Goal: Information Seeking & Learning: Compare options

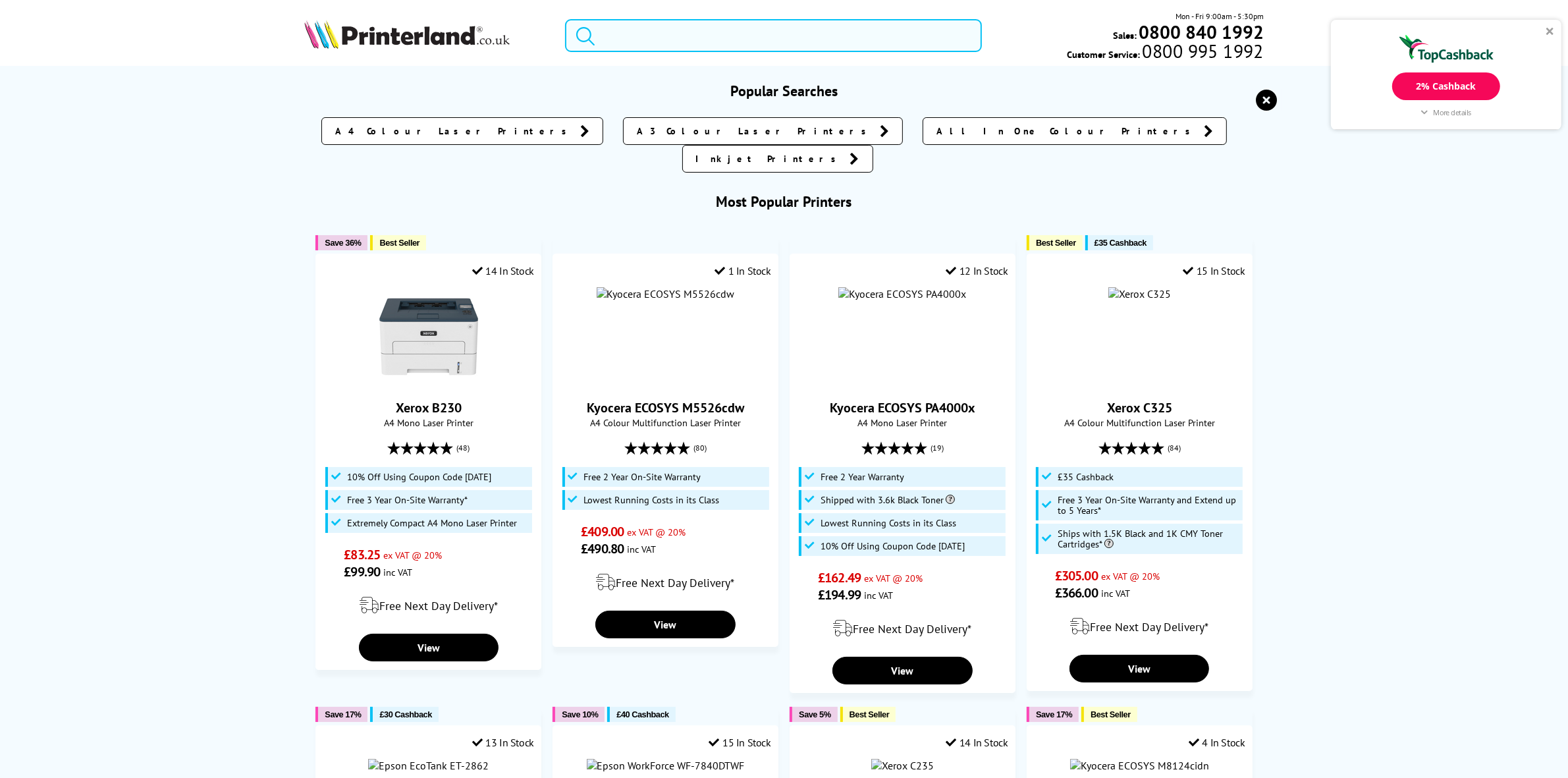
drag, startPoint x: 843, startPoint y: 50, endPoint x: 843, endPoint y: 37, distance: 13.0
click at [843, 43] on div "Mon - Fri 9:00am - 5:30pm Sales: 0800 840 1992 Customer Service: 0800 995 1992" at bounding box center [784, 39] width 1054 height 58
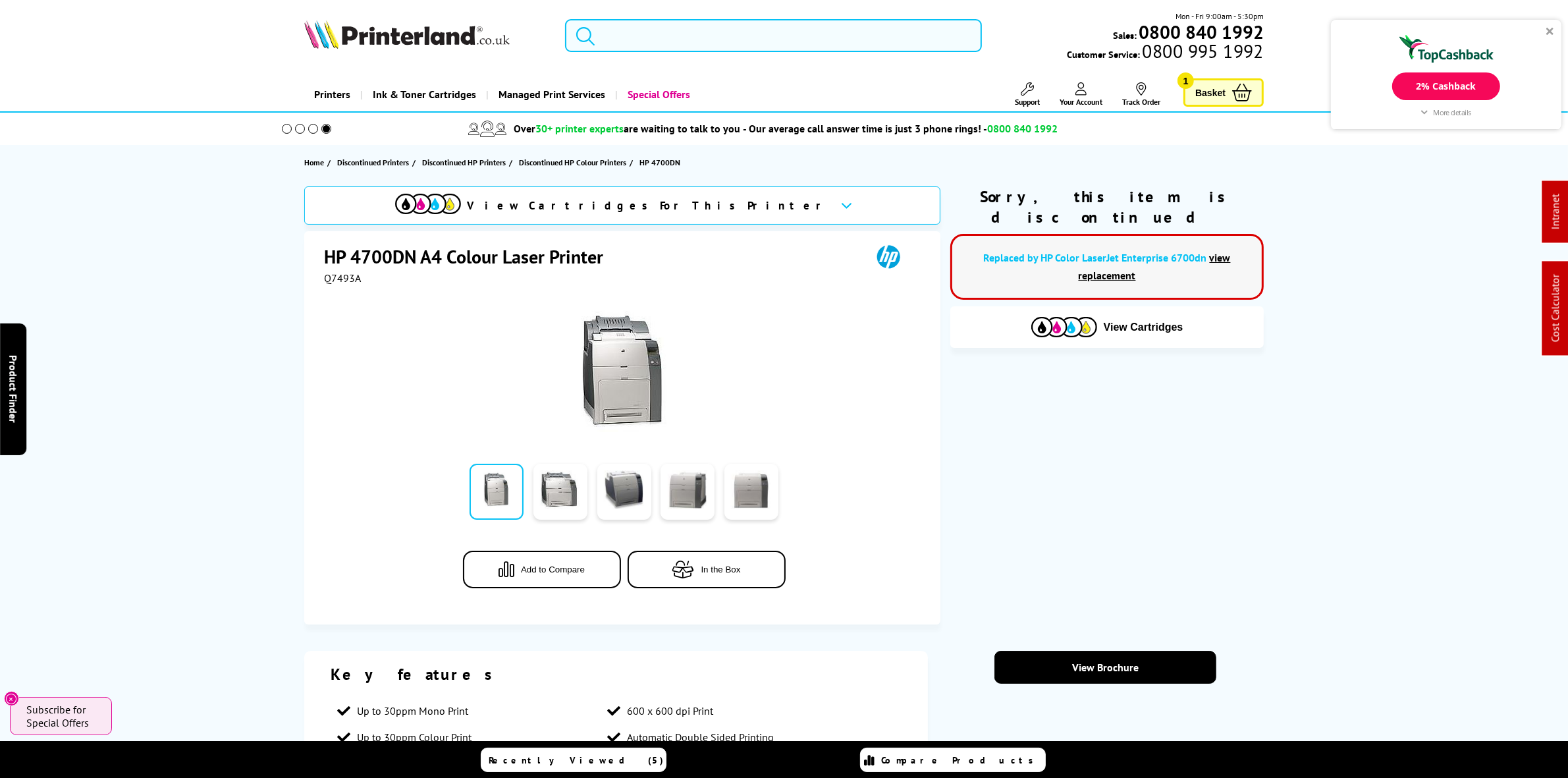
paste input "W2210X"
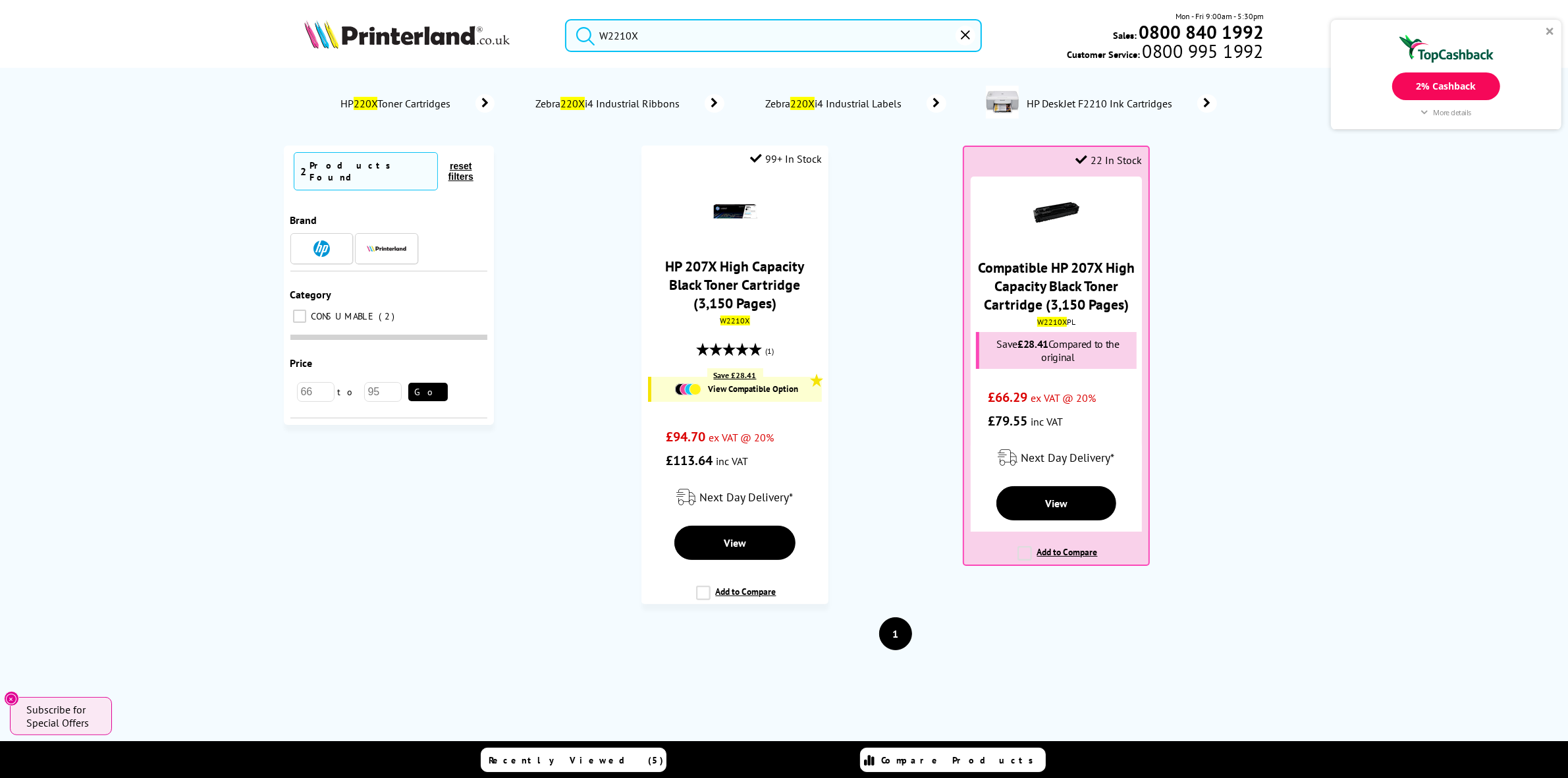
drag, startPoint x: 718, startPoint y: 23, endPoint x: 505, endPoint y: 59, distance: 216.0
click at [505, 59] on div "W2210X Mon - Fri 9:00am - 5:30pm Sales: 0800 840 1992 Customer Service: 0800 99…" at bounding box center [784, 39] width 1054 height 58
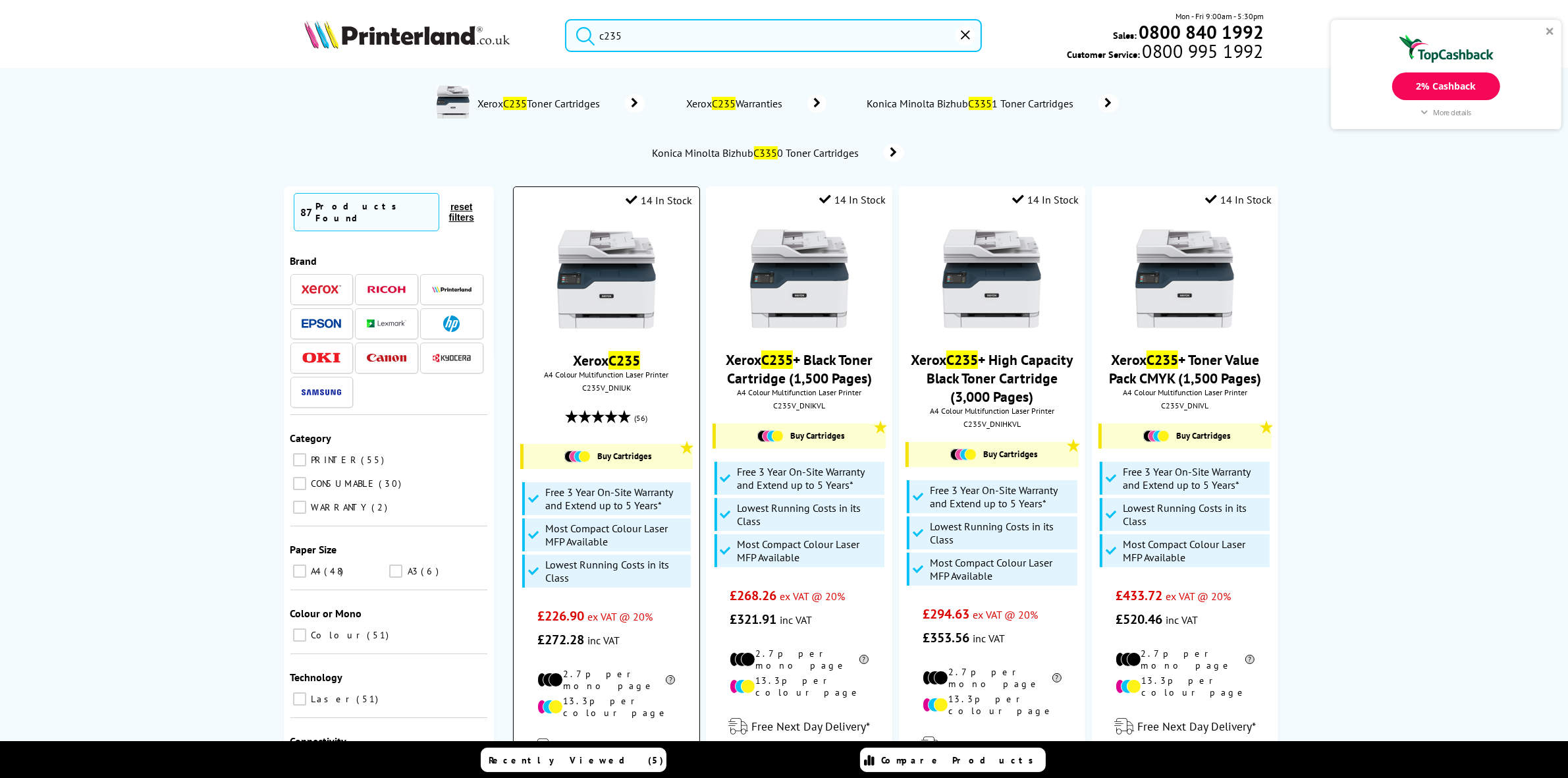
type input "c235"
click at [594, 277] on img at bounding box center [606, 279] width 99 height 99
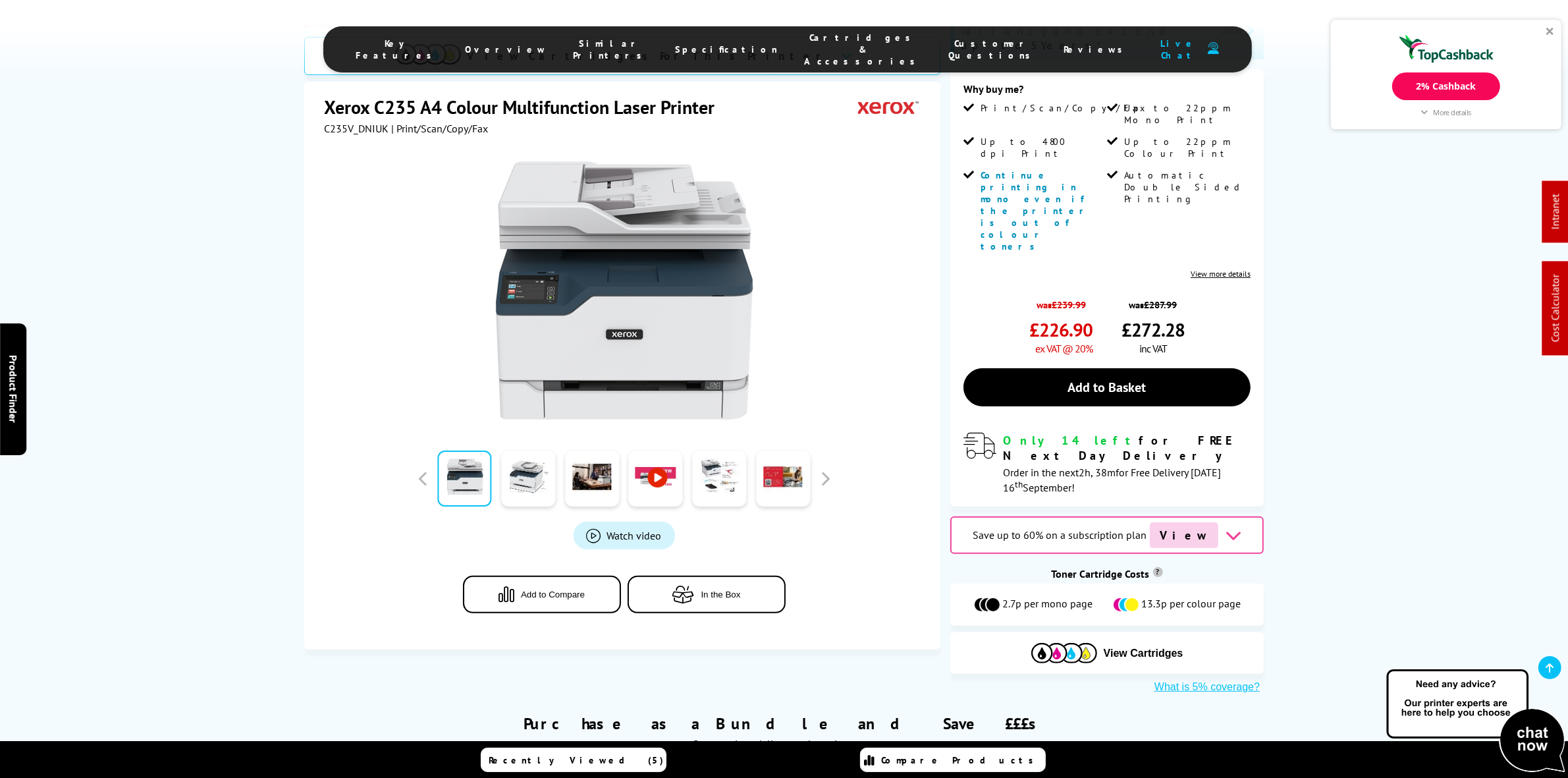
scroll to position [411, 0]
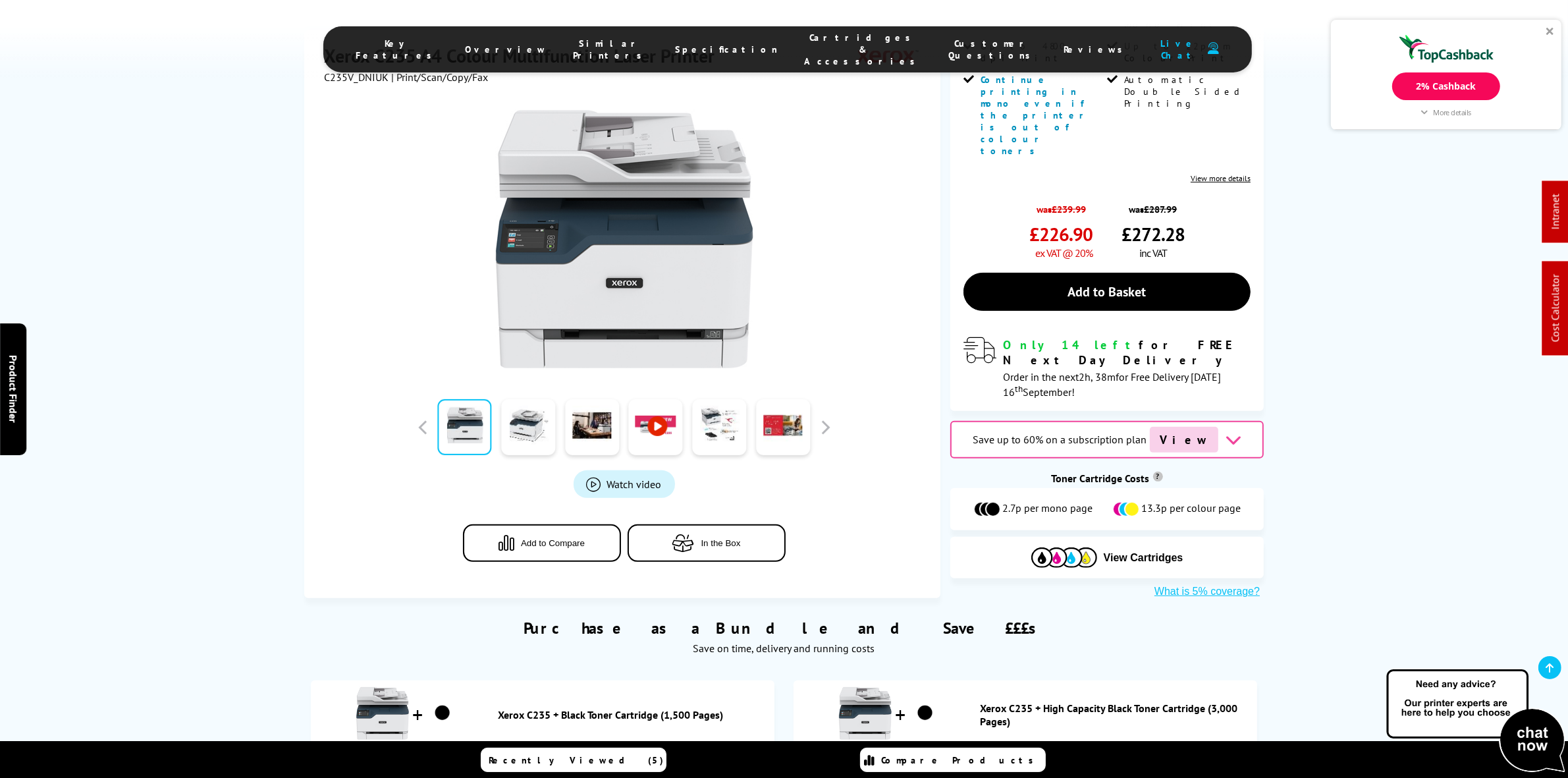
click at [1021, 537] on div "View Cartridges" at bounding box center [1107, 558] width 313 height 41
click at [1015, 547] on button "View Cartridges" at bounding box center [1107, 557] width 294 height 21
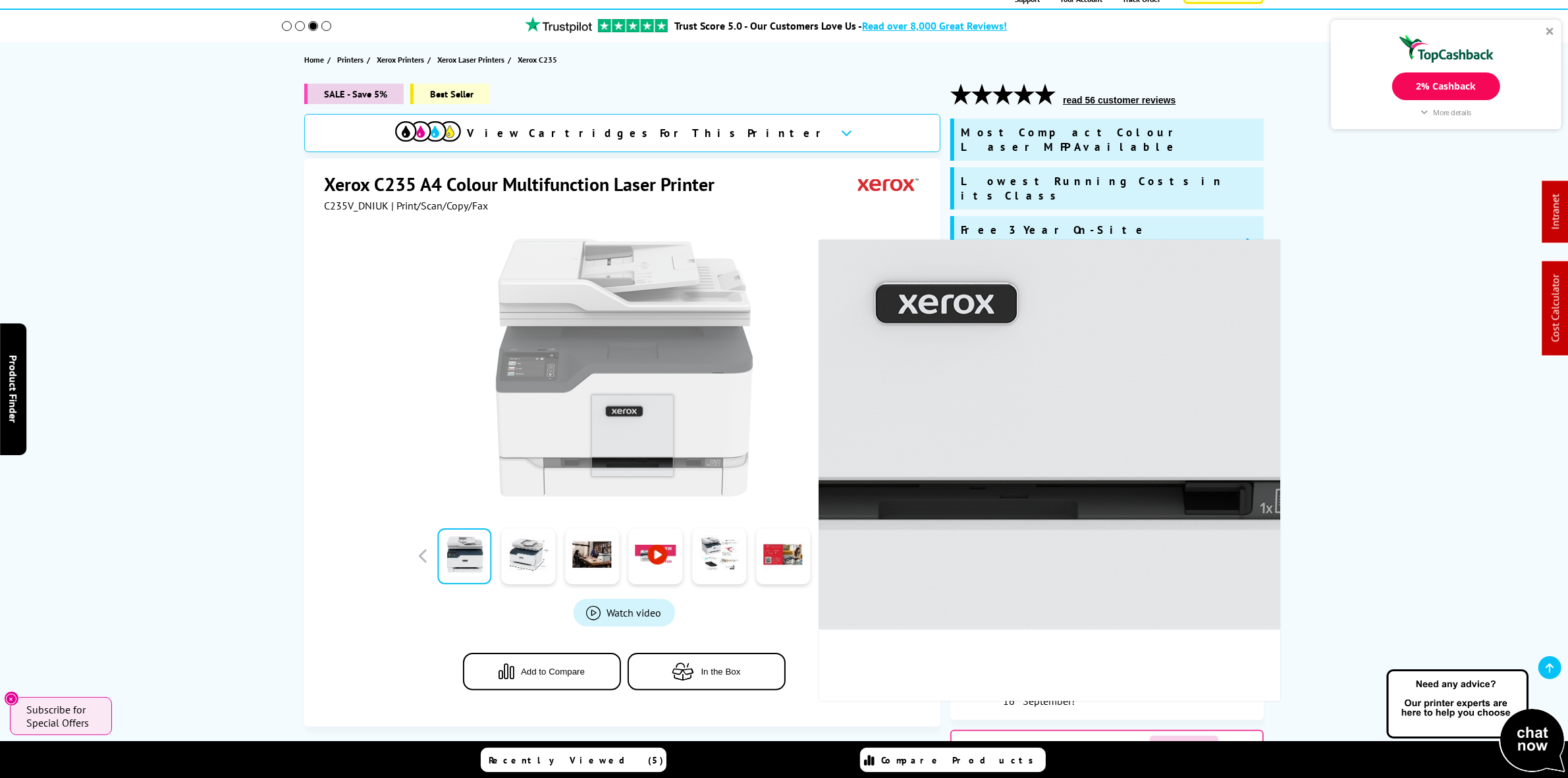
scroll to position [11, 0]
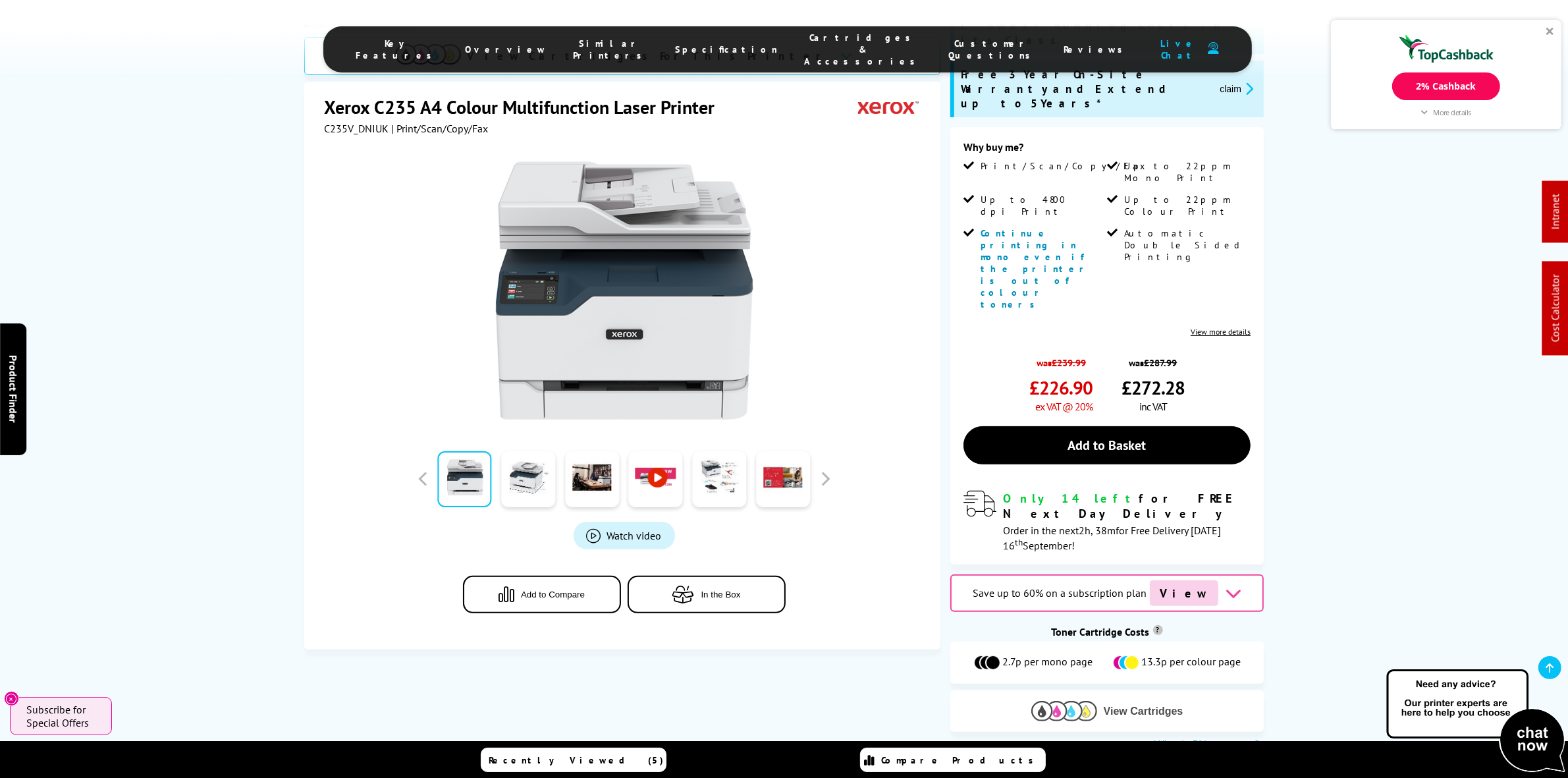
click at [1113, 706] on span "View Cartridges" at bounding box center [1143, 711] width 79 height 12
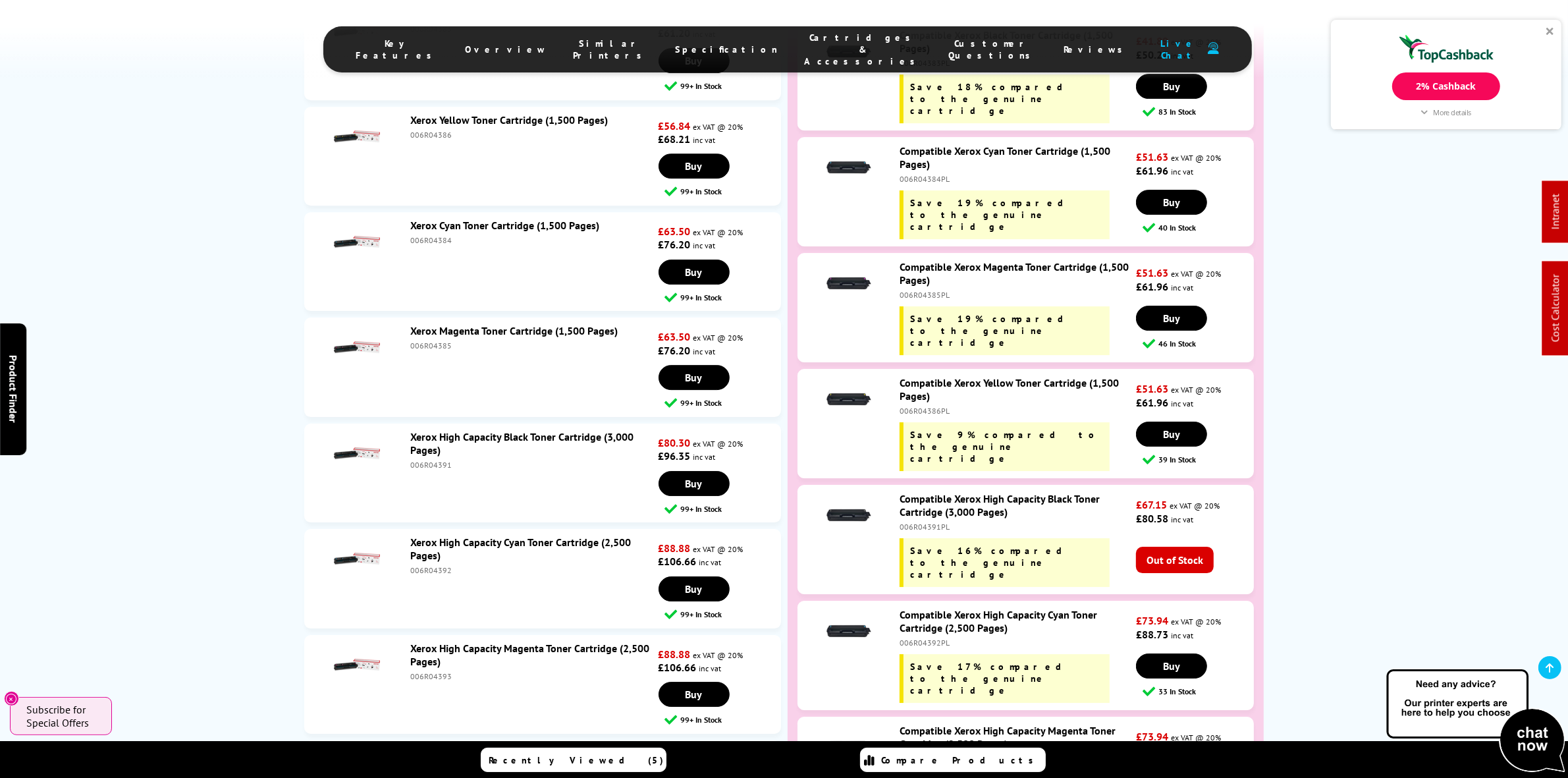
scroll to position [5253, 0]
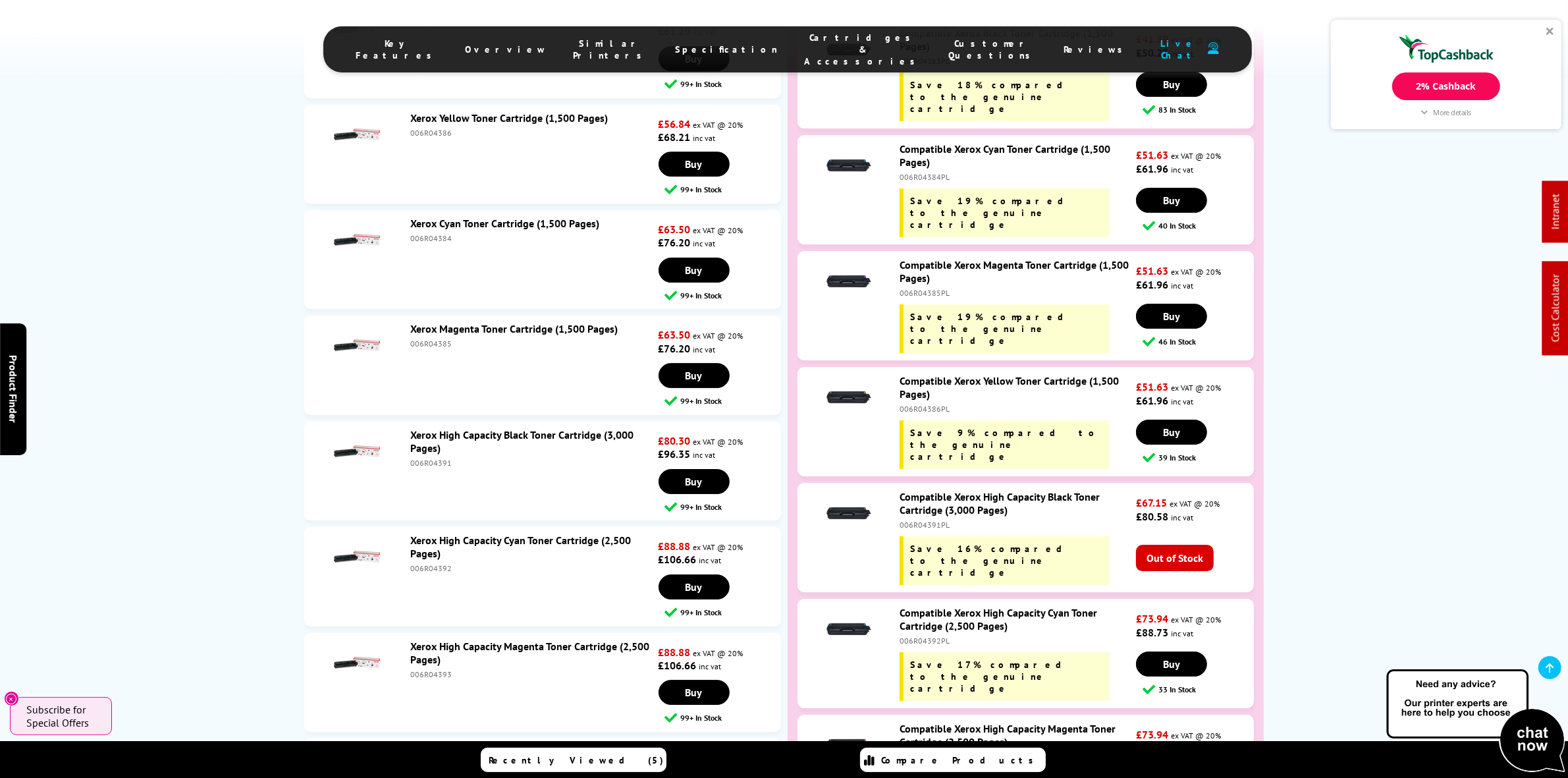
click at [410, 458] on div "006R04391" at bounding box center [532, 463] width 245 height 10
copy div "006R04391"
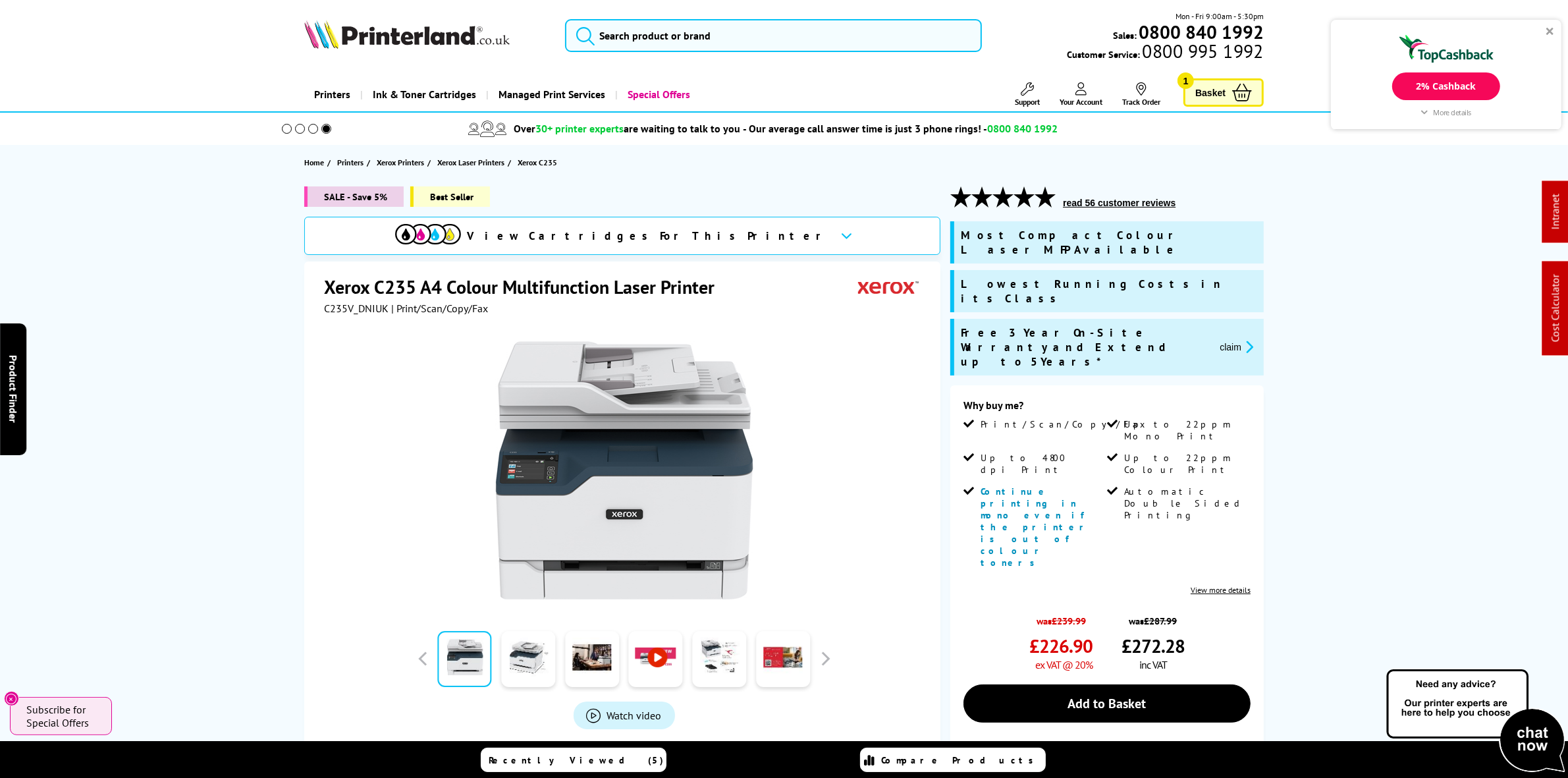
click at [1549, 30] on div at bounding box center [1549, 30] width 8 height 8
click at [678, 24] on input "search" at bounding box center [773, 36] width 416 height 33
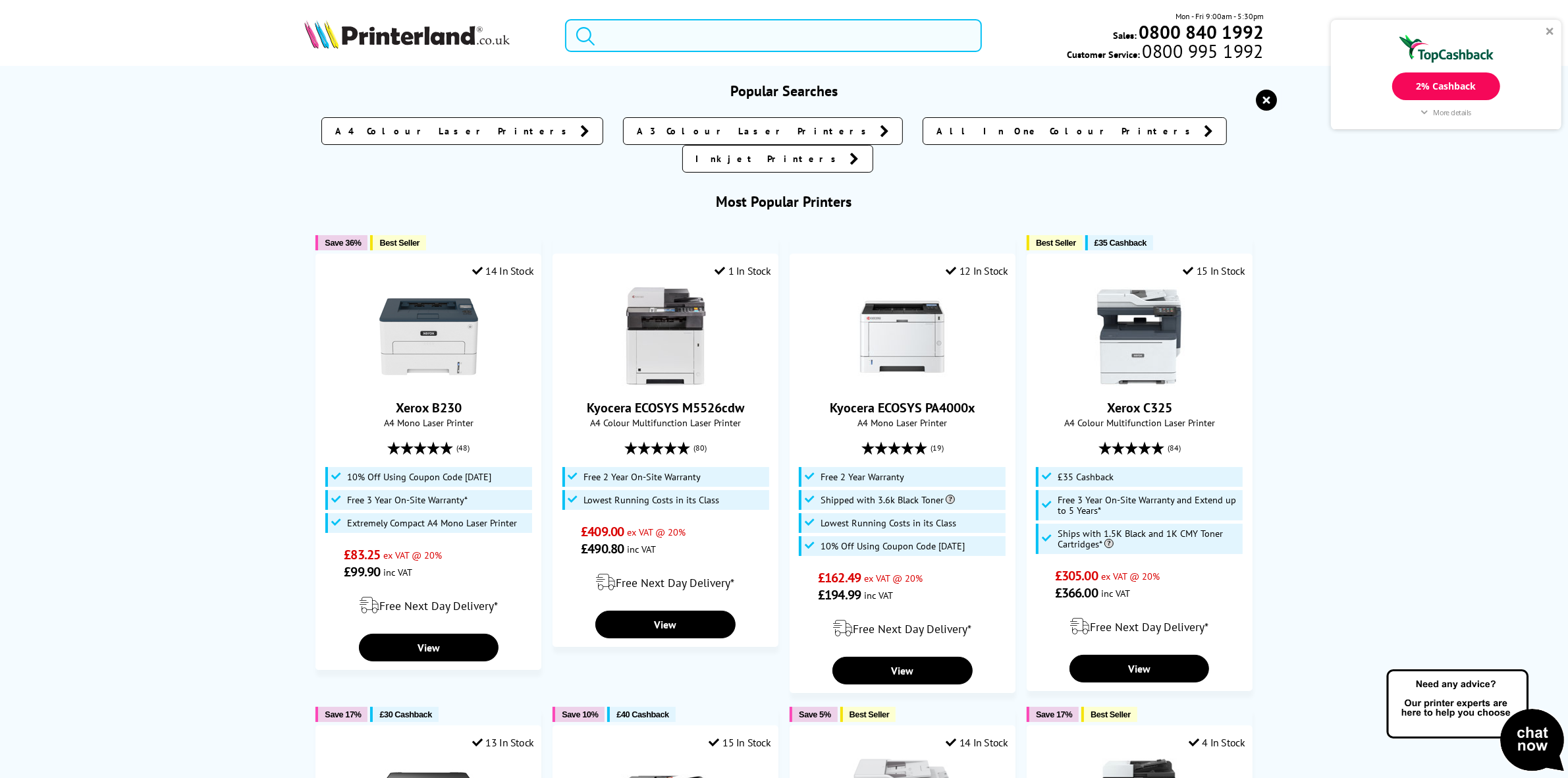
paste input "M479fdn"
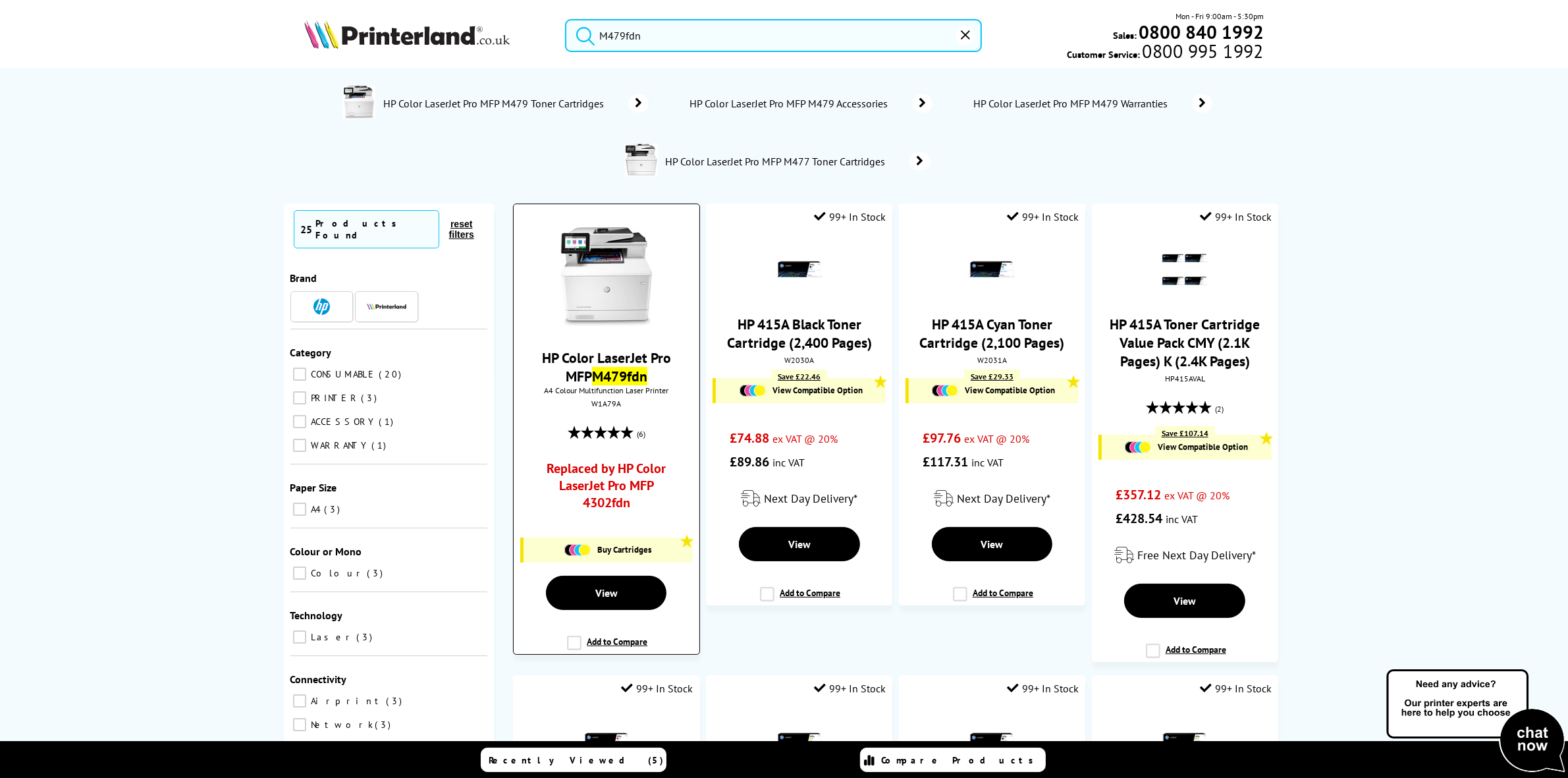
type input "M479fdn"
click at [614, 284] on img at bounding box center [606, 276] width 99 height 99
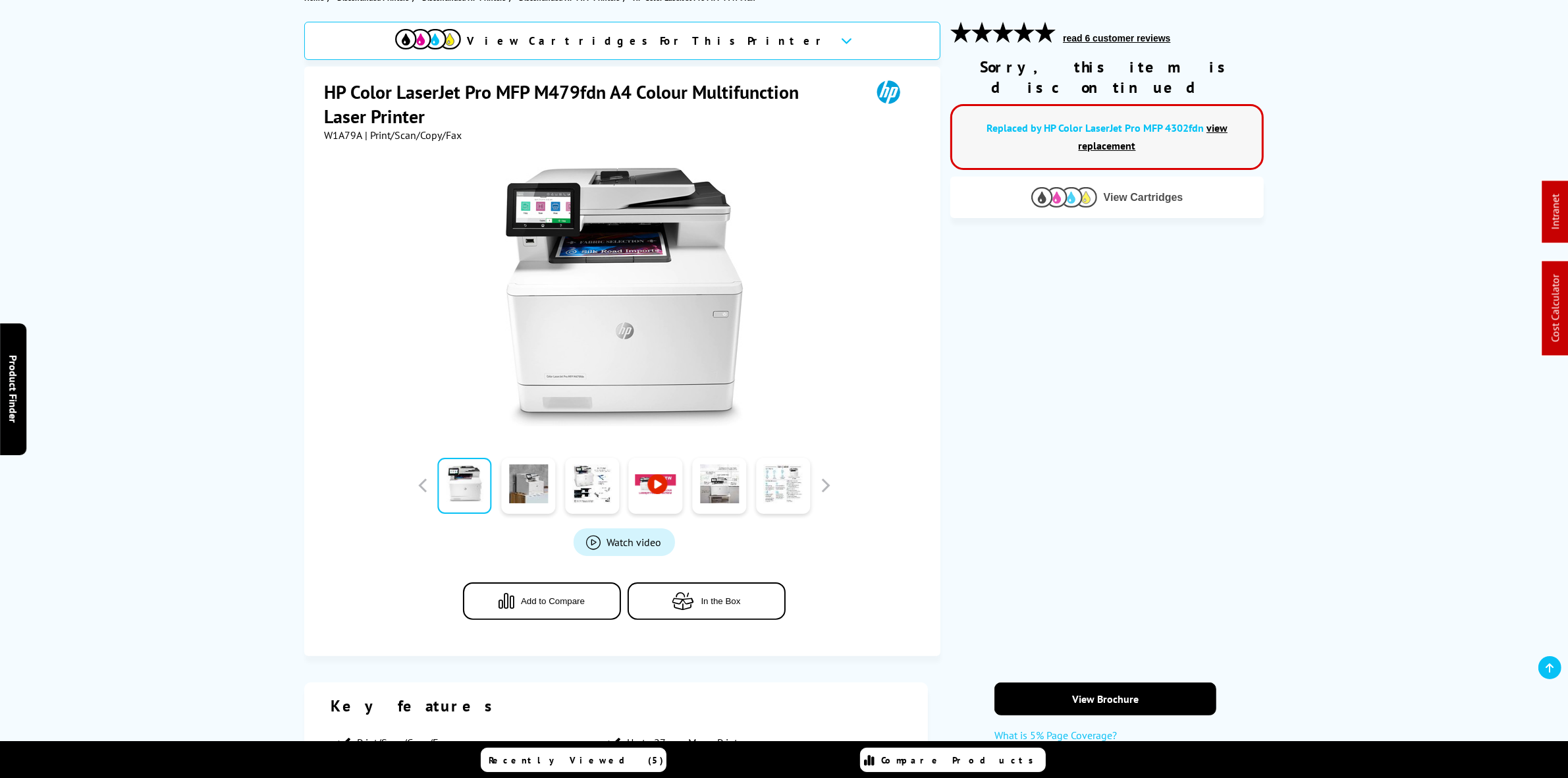
click at [1067, 187] on img at bounding box center [1064, 197] width 66 height 21
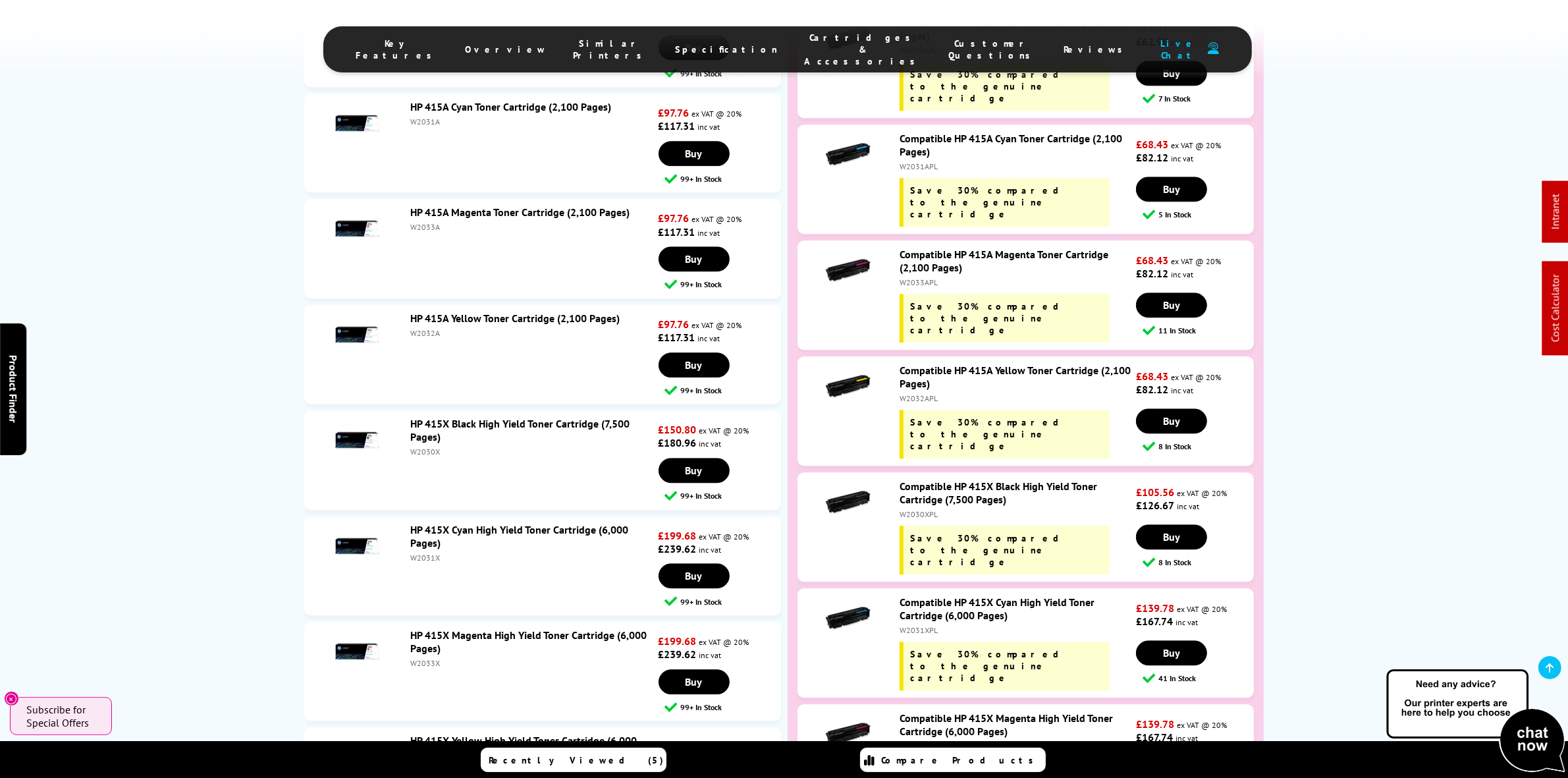
scroll to position [4216, 0]
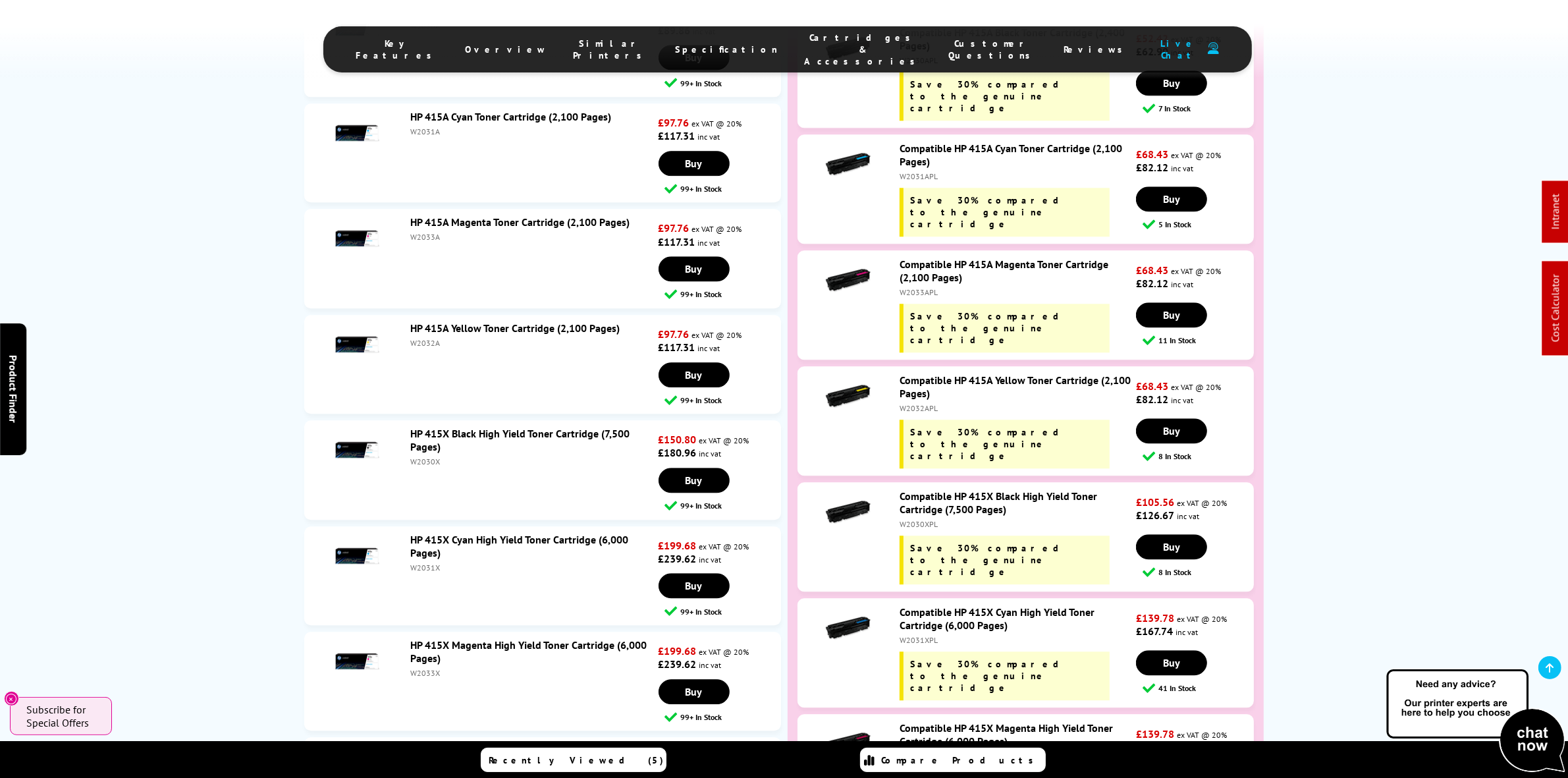
click at [415, 456] on div "W2030X" at bounding box center [532, 461] width 245 height 10
copy div "W2030X"
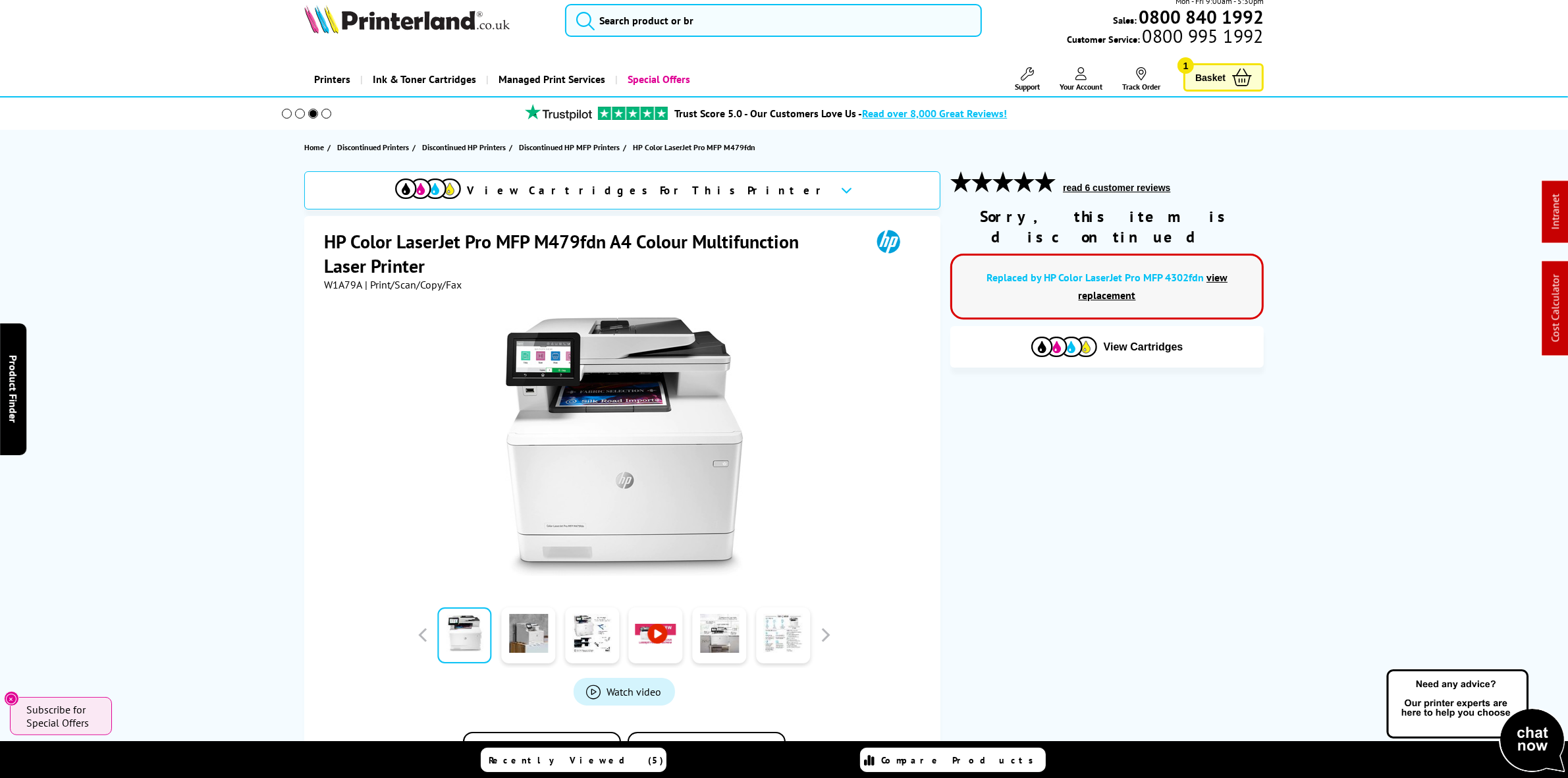
scroll to position [0, 0]
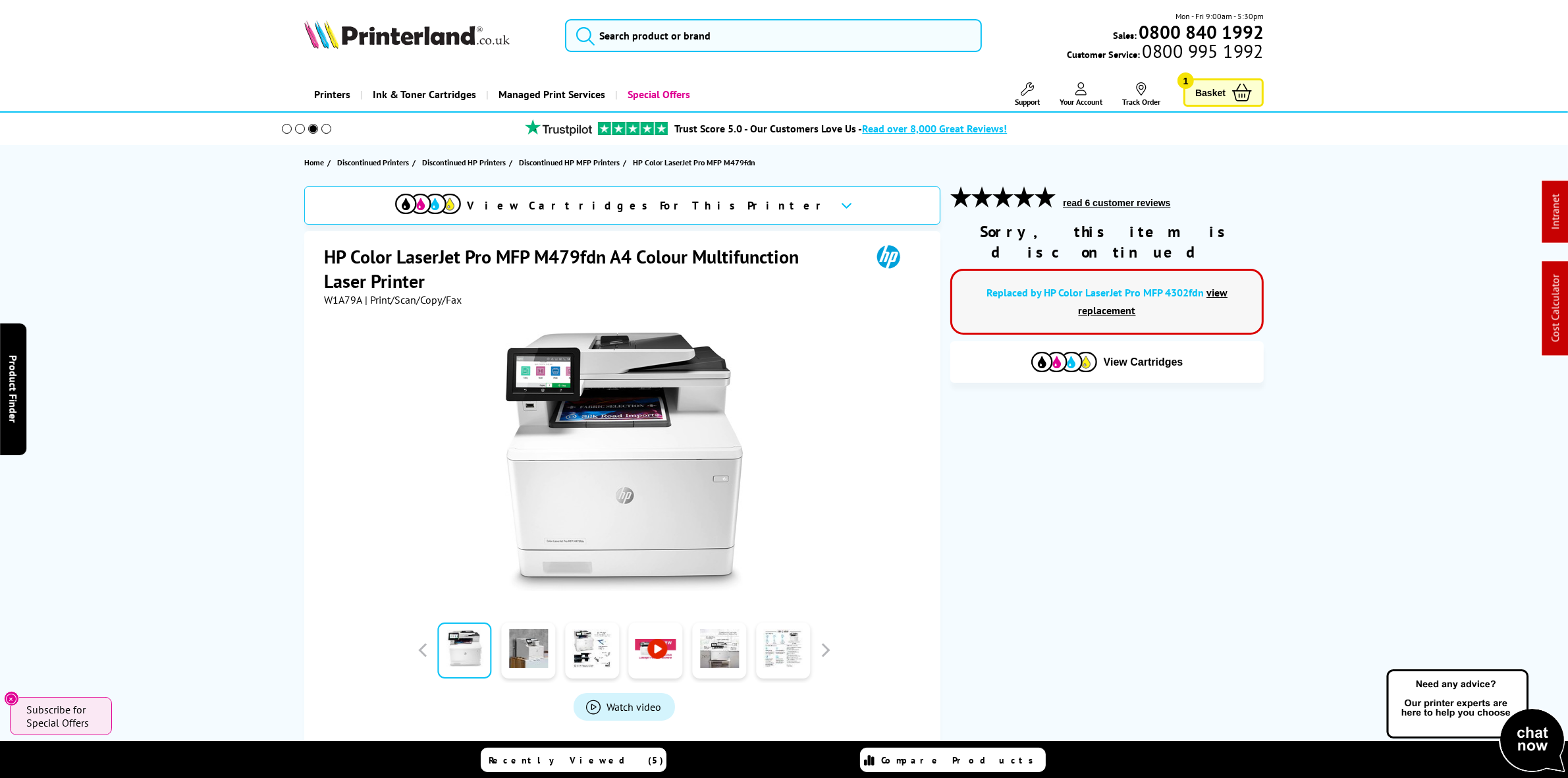
click at [783, 57] on div "Mon - Fri 9:00am - 5:30pm Sales: 0800 840 1992 Customer Service: 0800 995 1992" at bounding box center [784, 39] width 1054 height 58
click at [782, 38] on input "search" at bounding box center [773, 36] width 416 height 33
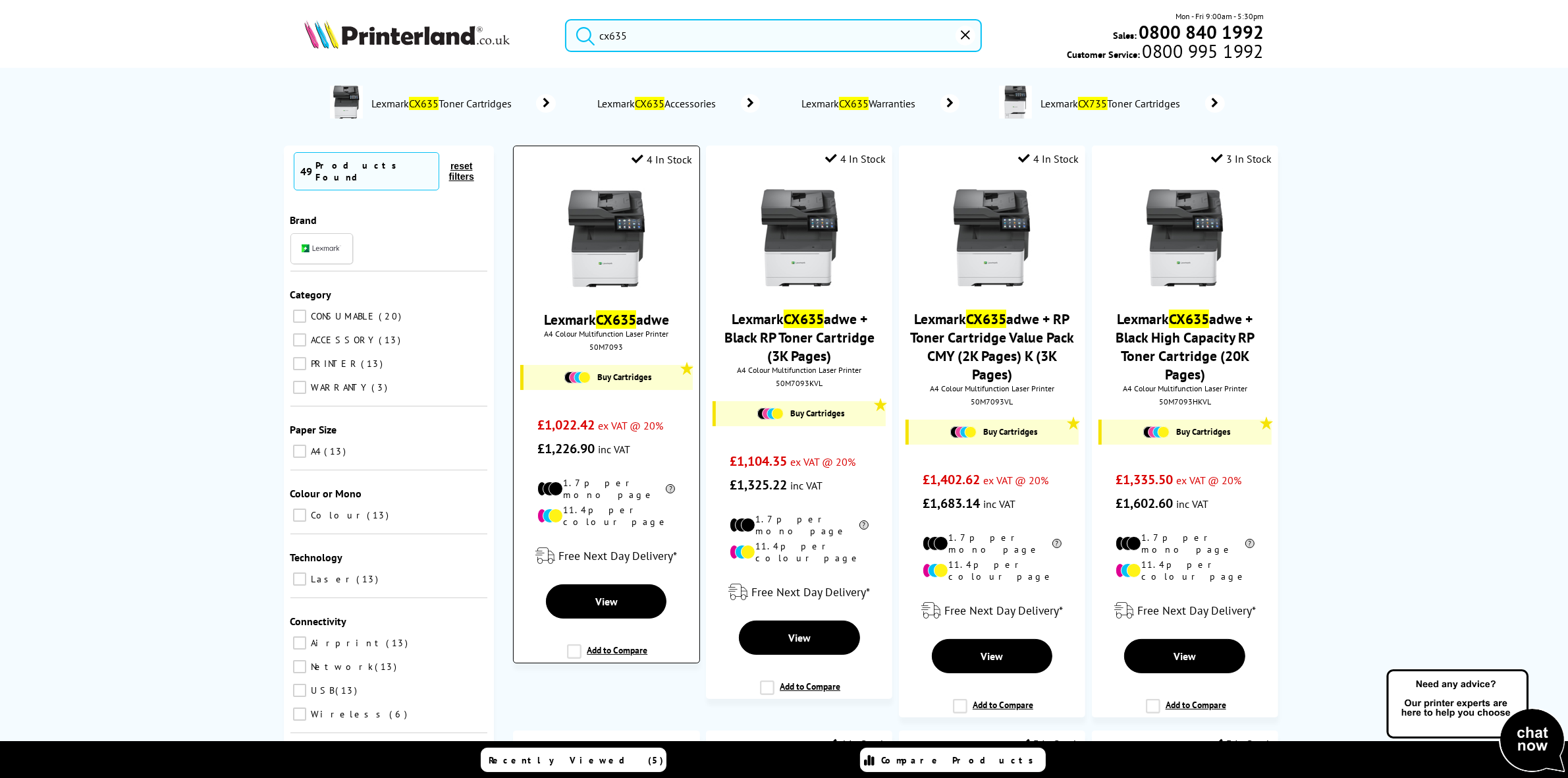
type input "cx635"
click at [634, 242] on img at bounding box center [606, 238] width 99 height 99
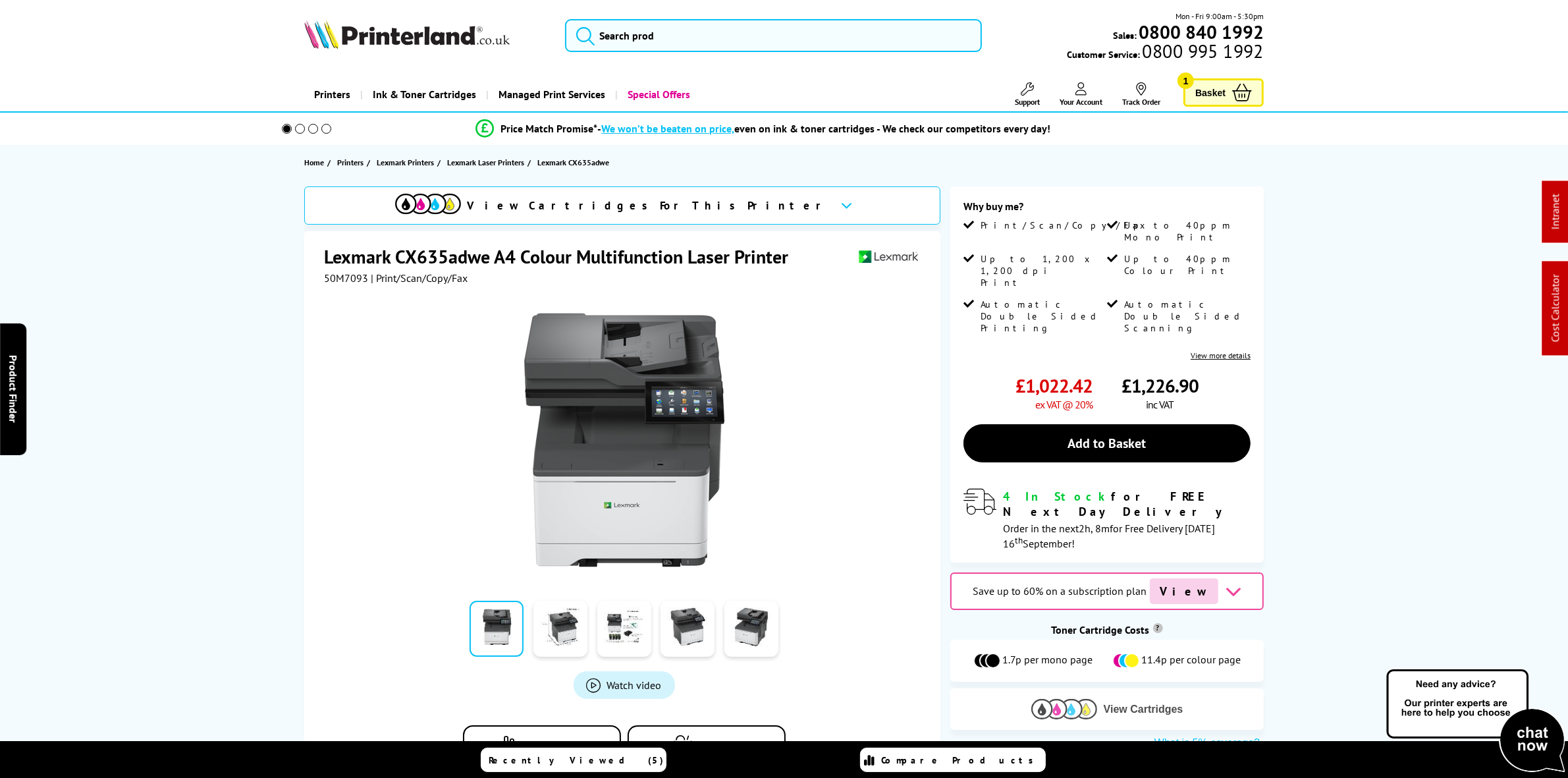
click at [1062, 699] on img at bounding box center [1064, 709] width 66 height 21
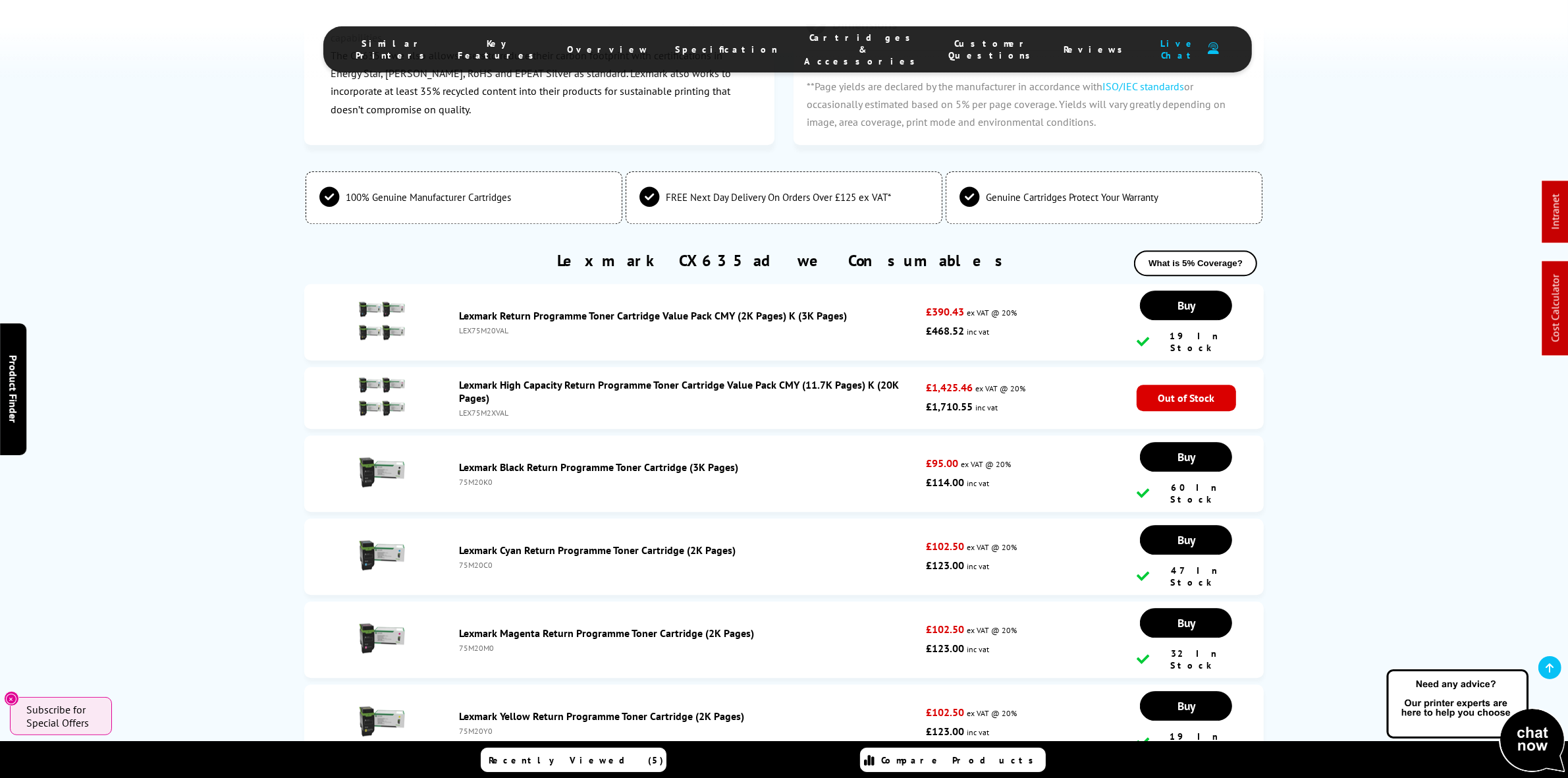
scroll to position [4191, 0]
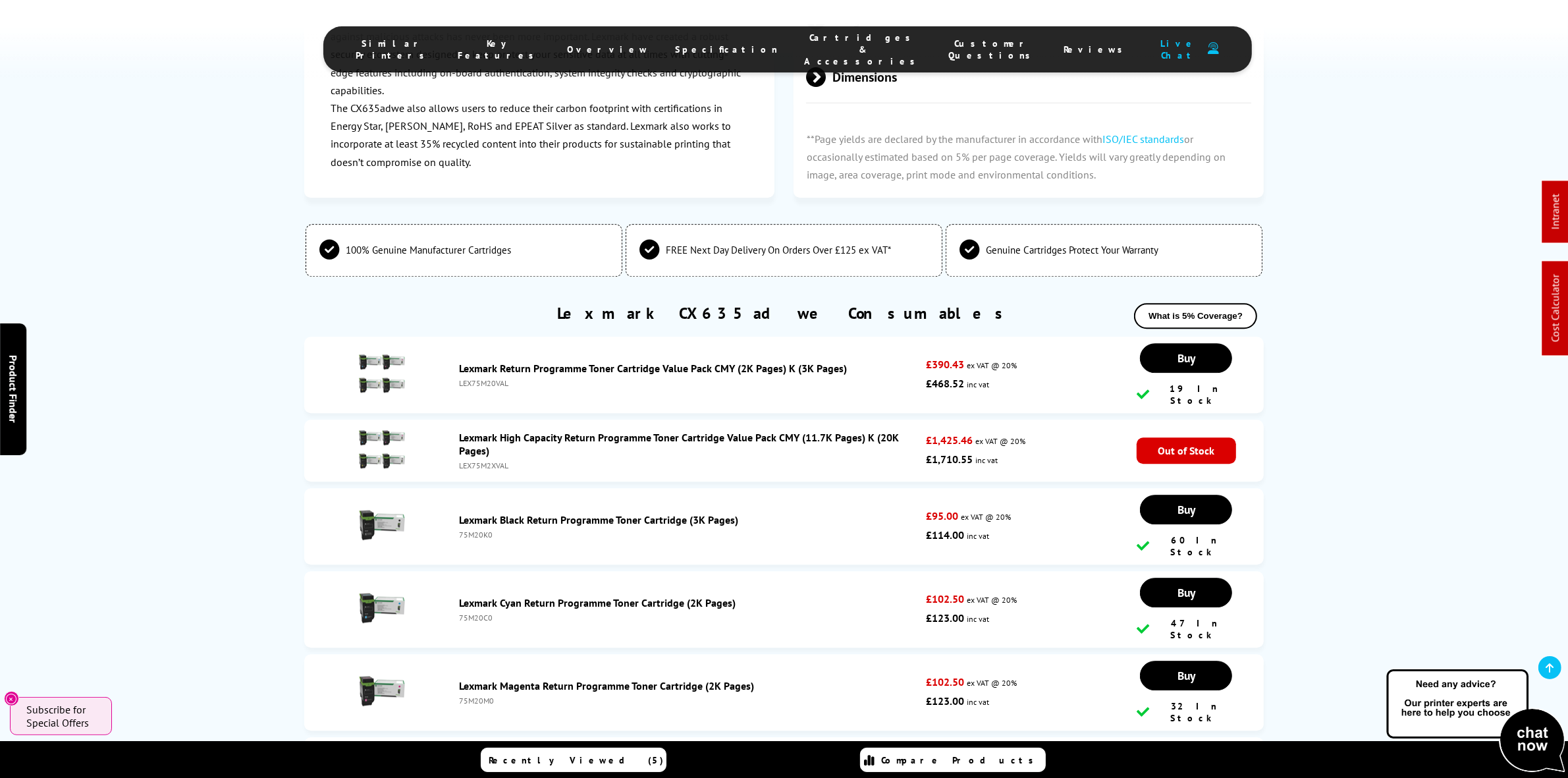
click at [485, 396] on li "Lexmark Return Programme Toner Cartridge Value Pack CMY (2K Pages) K (3K Pages)…" at bounding box center [784, 375] width 959 height 77
copy div "LEX75M20VAL"
click at [1553, 669] on icon at bounding box center [1549, 668] width 8 height 10
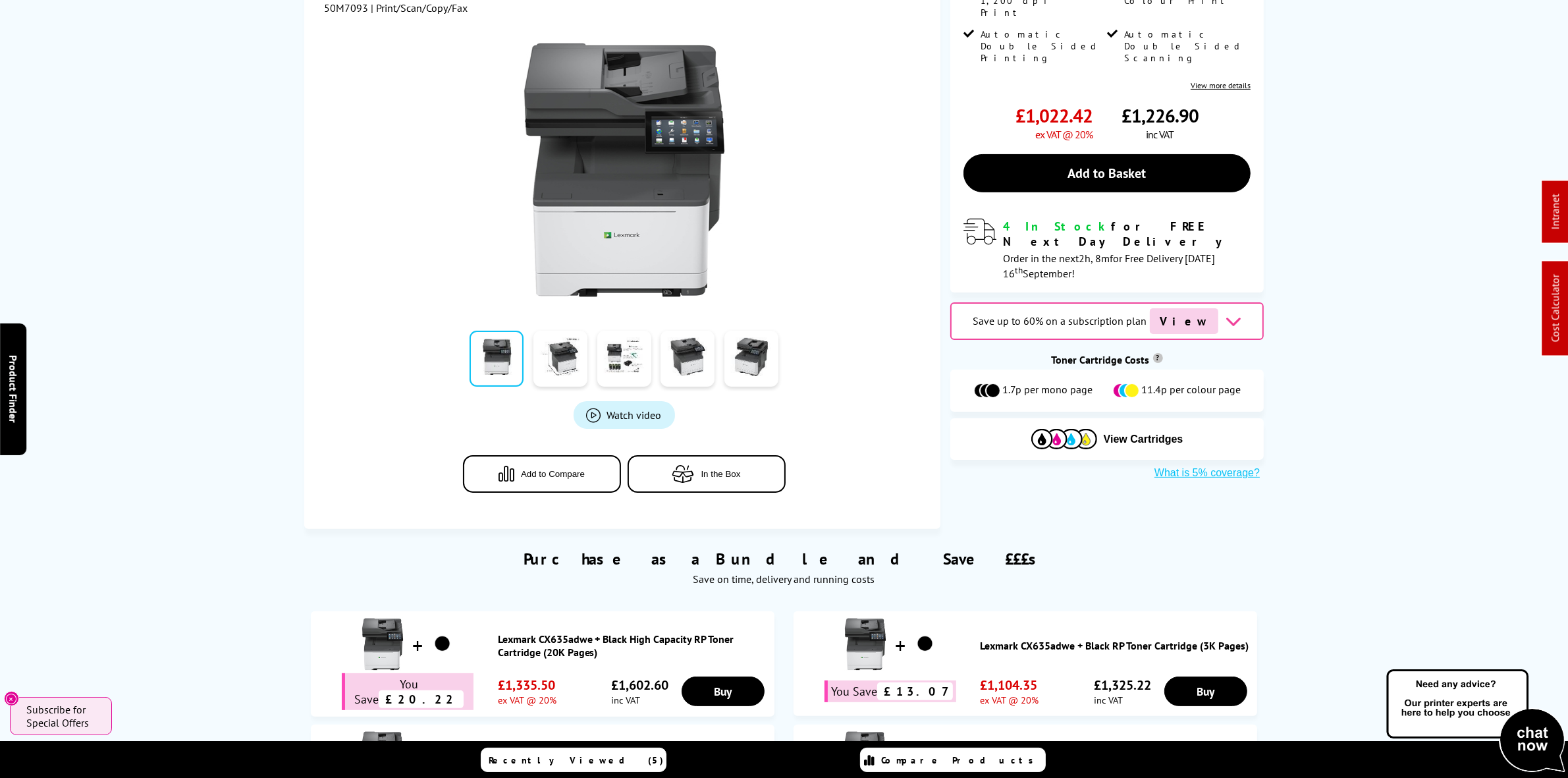
scroll to position [0, 0]
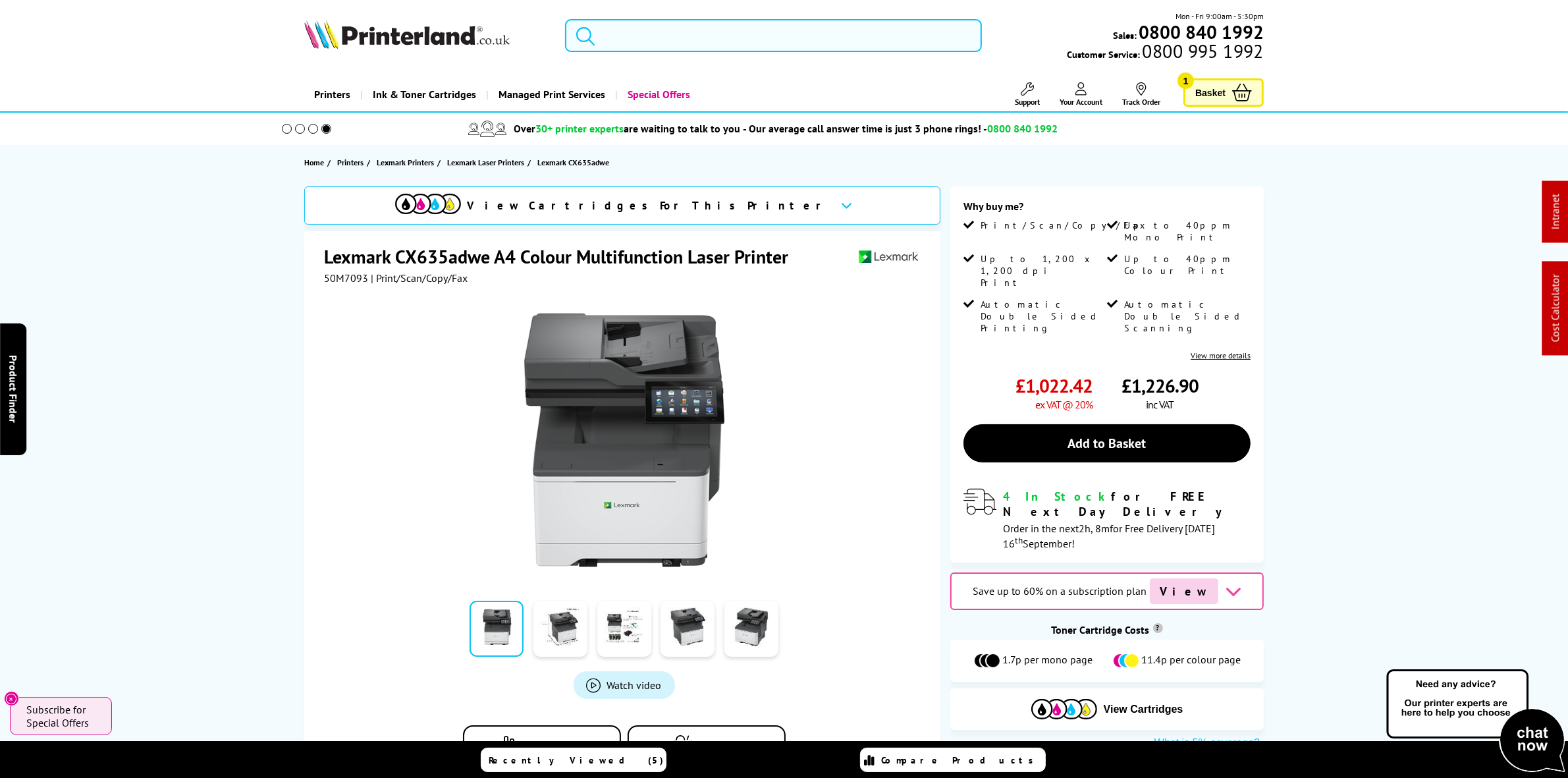
click at [676, 35] on input "search" at bounding box center [773, 36] width 416 height 33
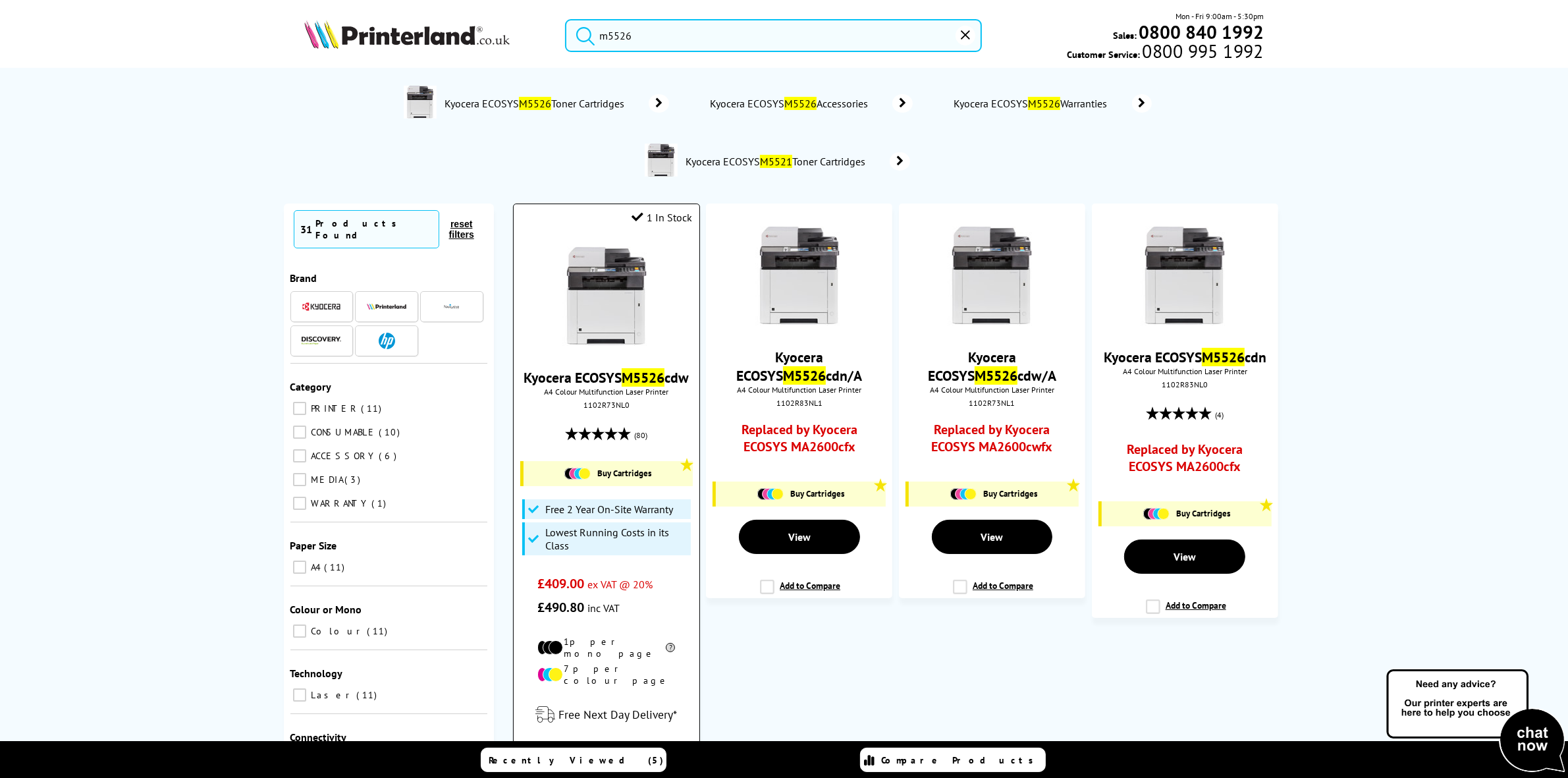
type input "m5526"
click at [665, 275] on div at bounding box center [606, 298] width 172 height 101
click at [620, 298] on img at bounding box center [606, 296] width 99 height 99
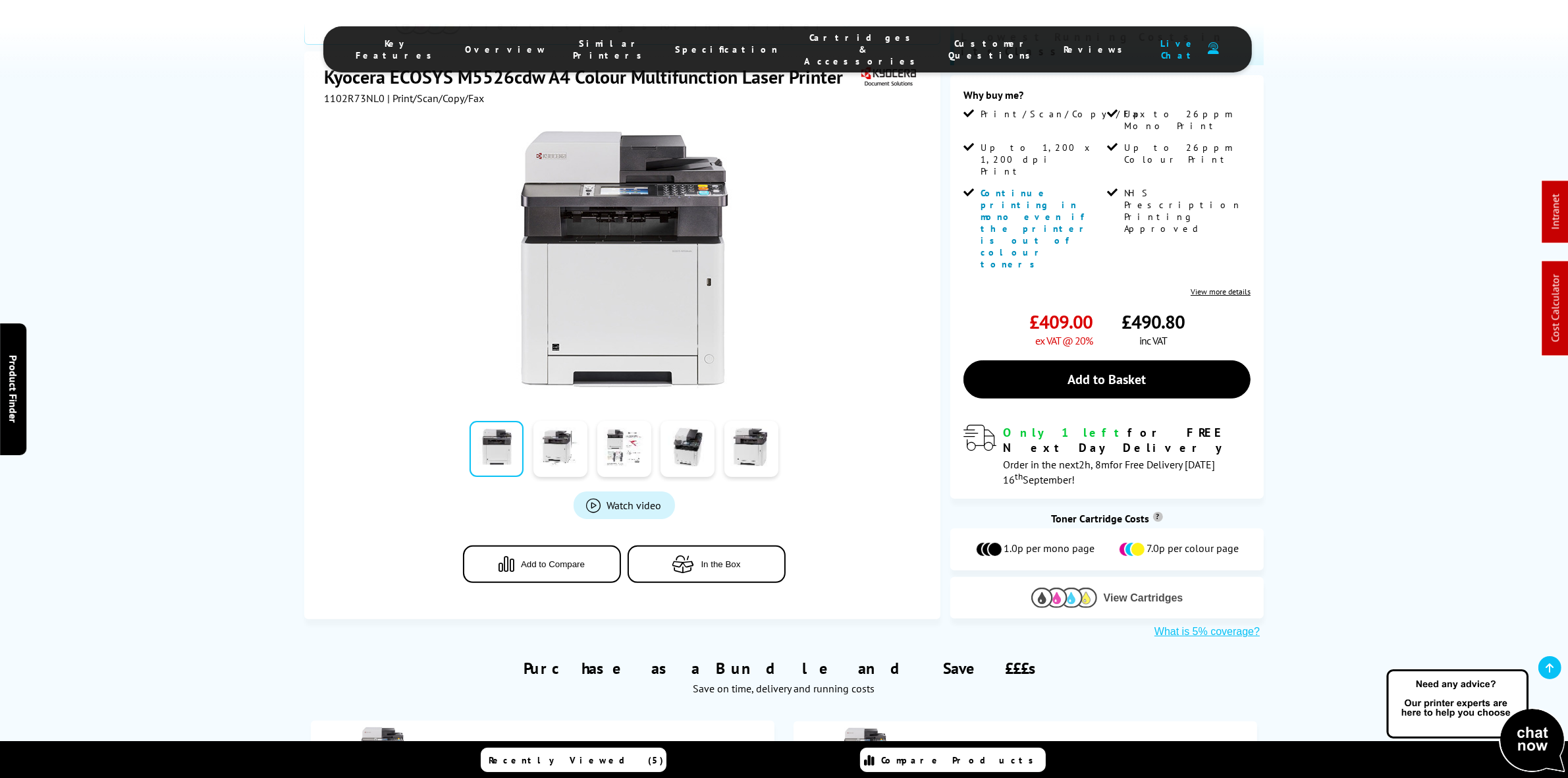
click at [1103, 577] on div "View Cartridges" at bounding box center [1107, 598] width 313 height 41
click at [1098, 587] on button "View Cartridges" at bounding box center [1107, 597] width 294 height 21
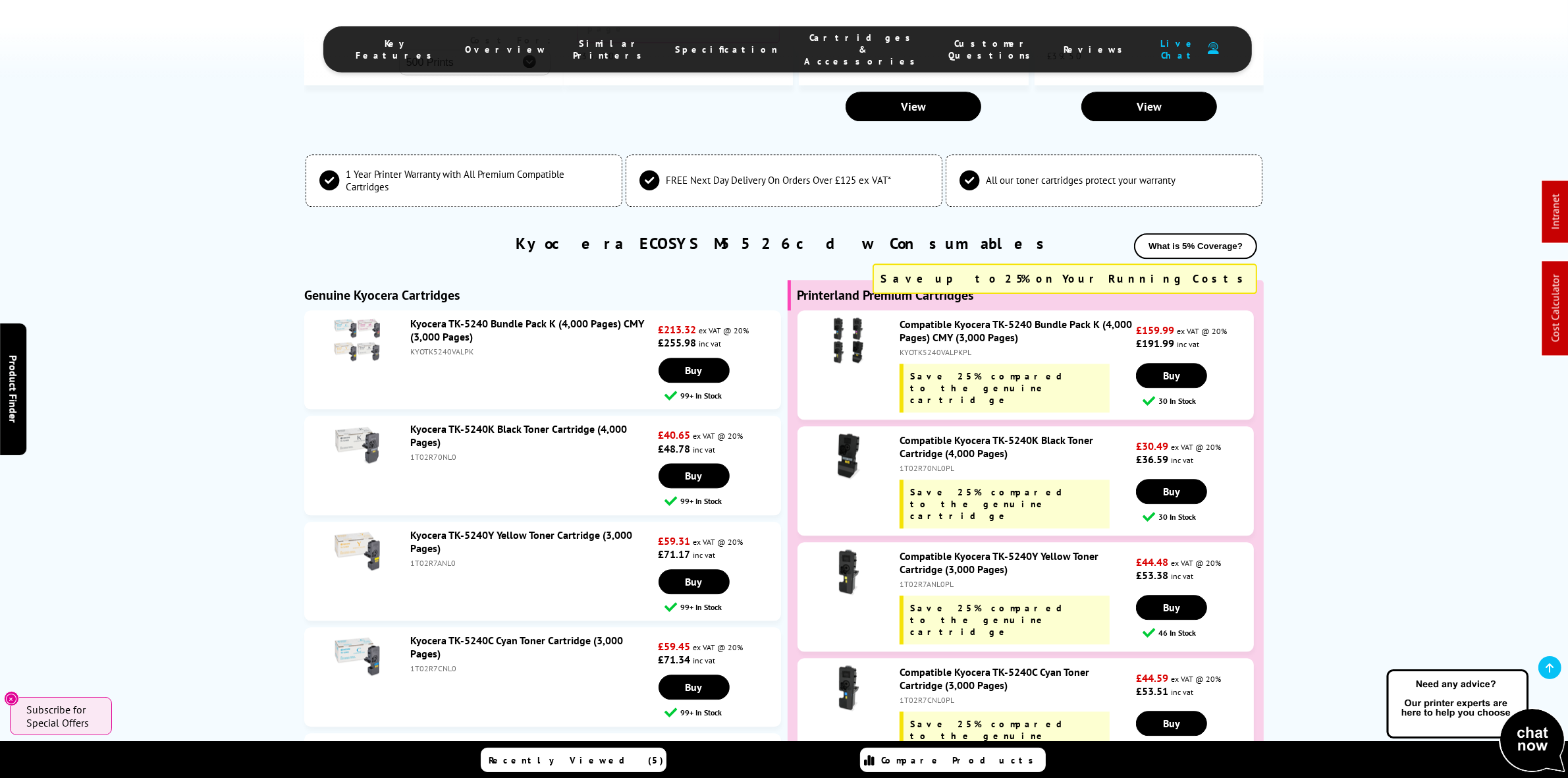
scroll to position [3871, 0]
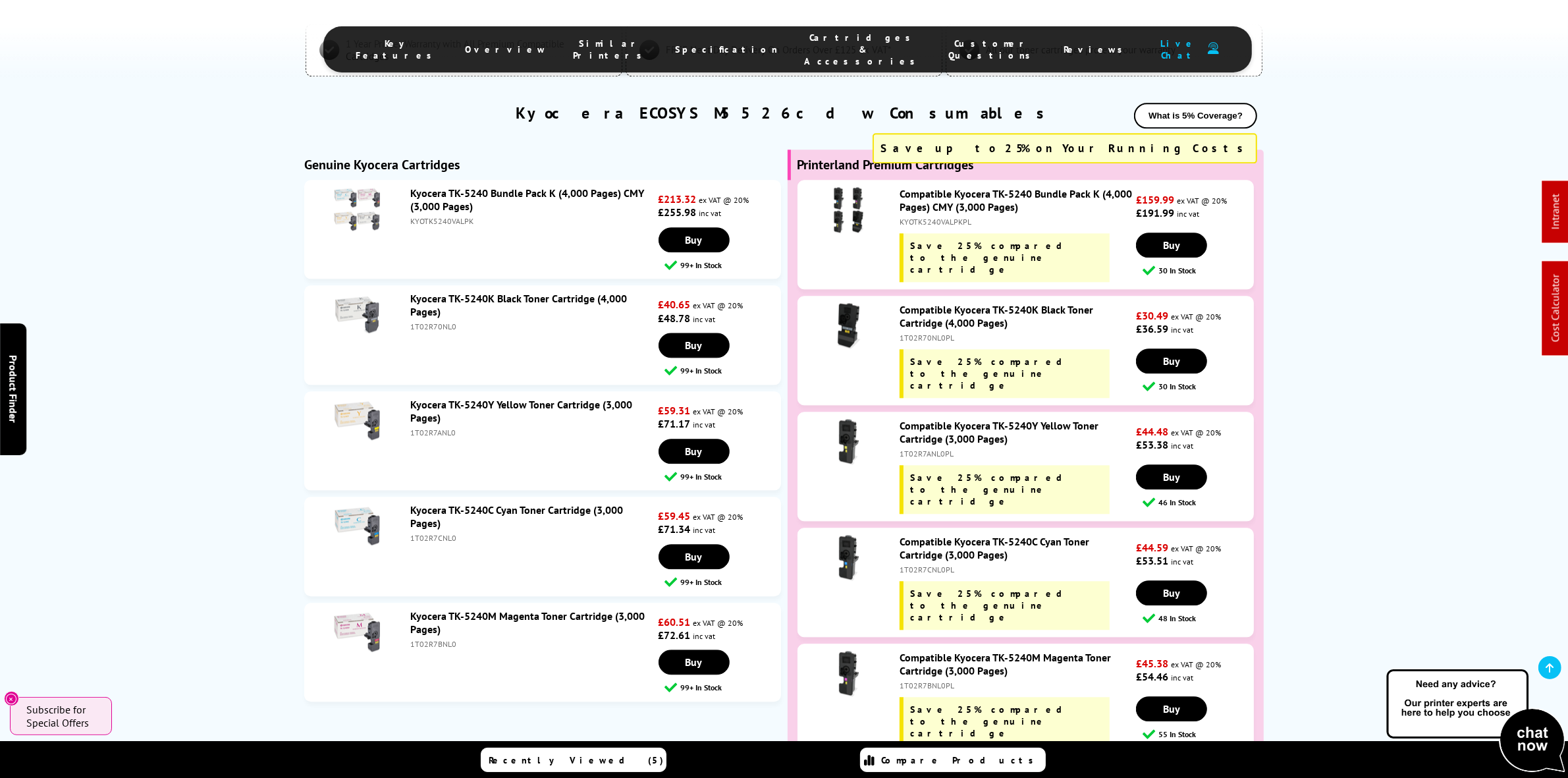
click at [435, 179] on li "Kyocera TK-5240 Bundle Pack K (4,000 Pages) CMY (3,000 Pages) KYOTK5240VALPK £2…" at bounding box center [542, 228] width 477 height 99
copy div "KYOTK5240VALPK"
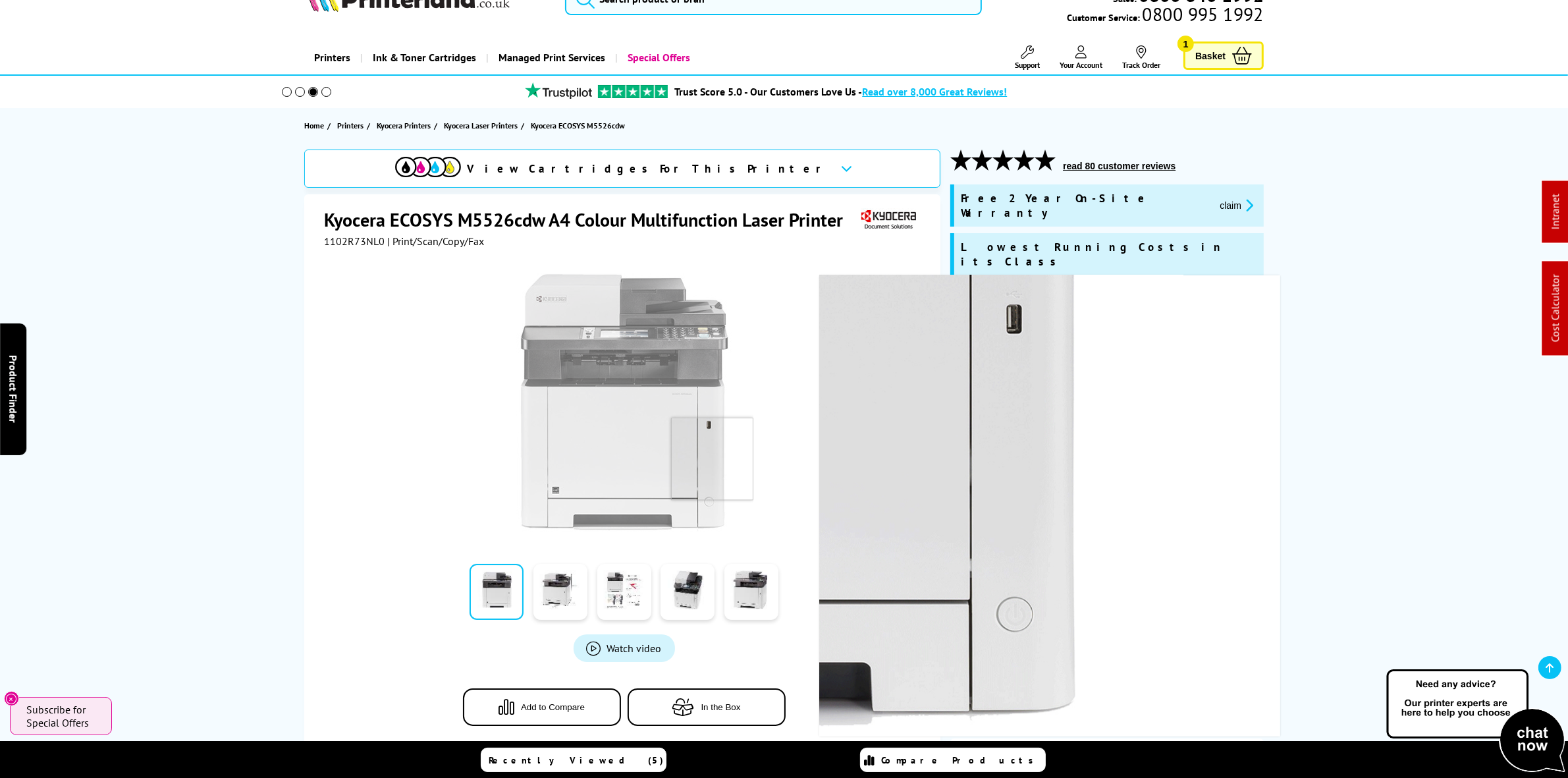
scroll to position [0, 0]
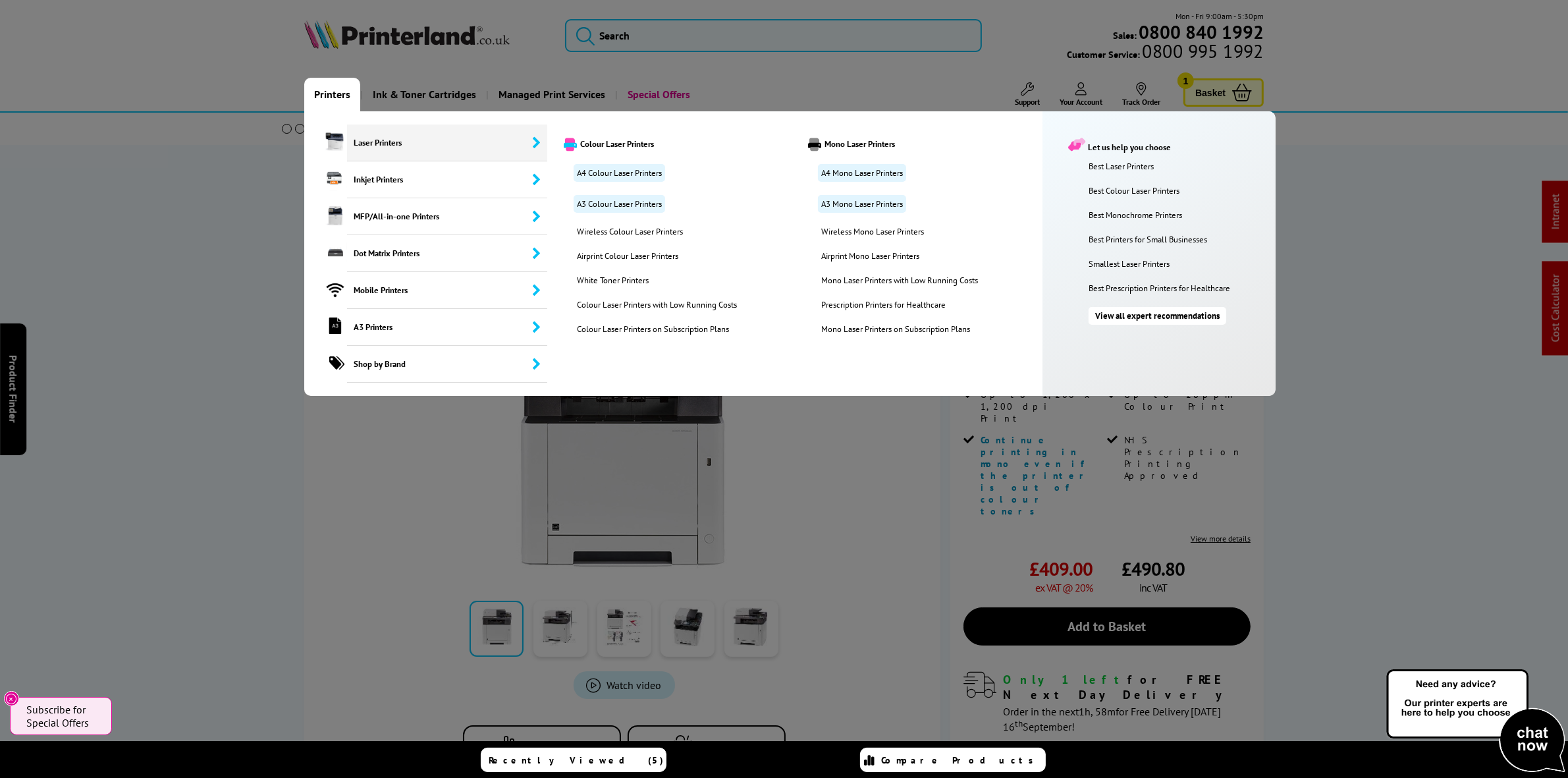
click at [371, 133] on span "Laser Printers" at bounding box center [447, 142] width 200 height 37
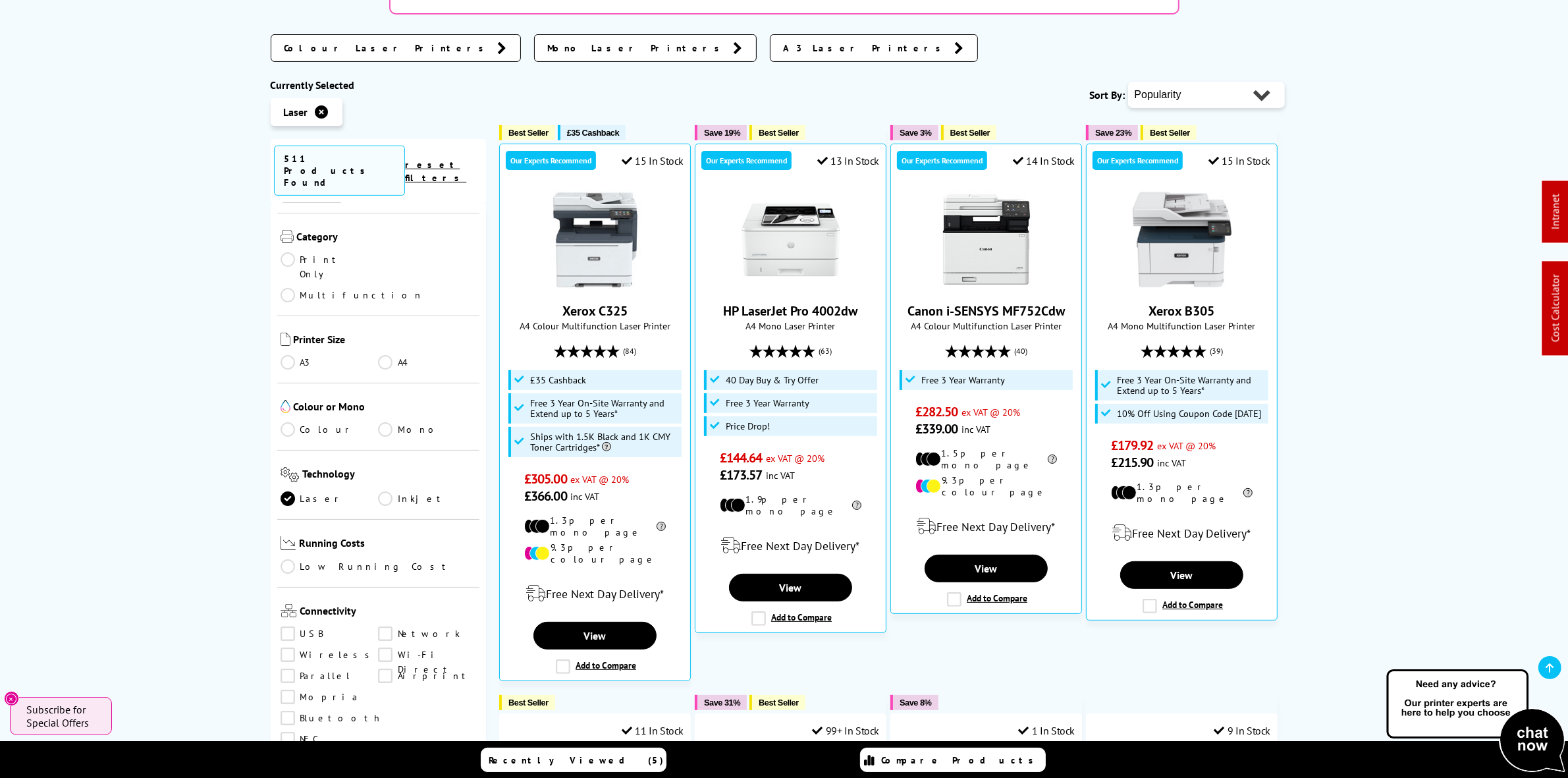
scroll to position [82, 0]
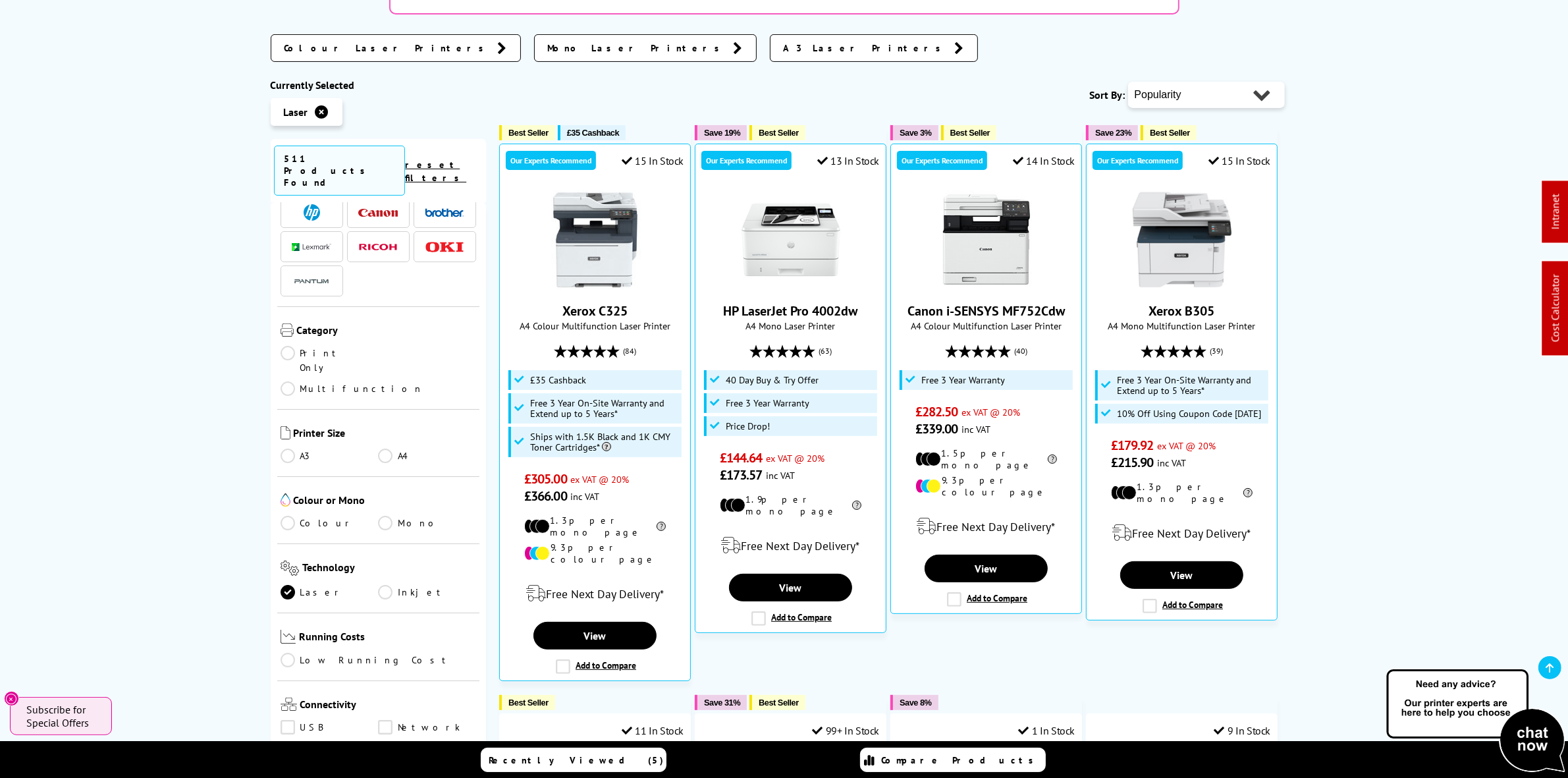
click at [406, 381] on link "Multifunction" at bounding box center [352, 388] width 144 height 14
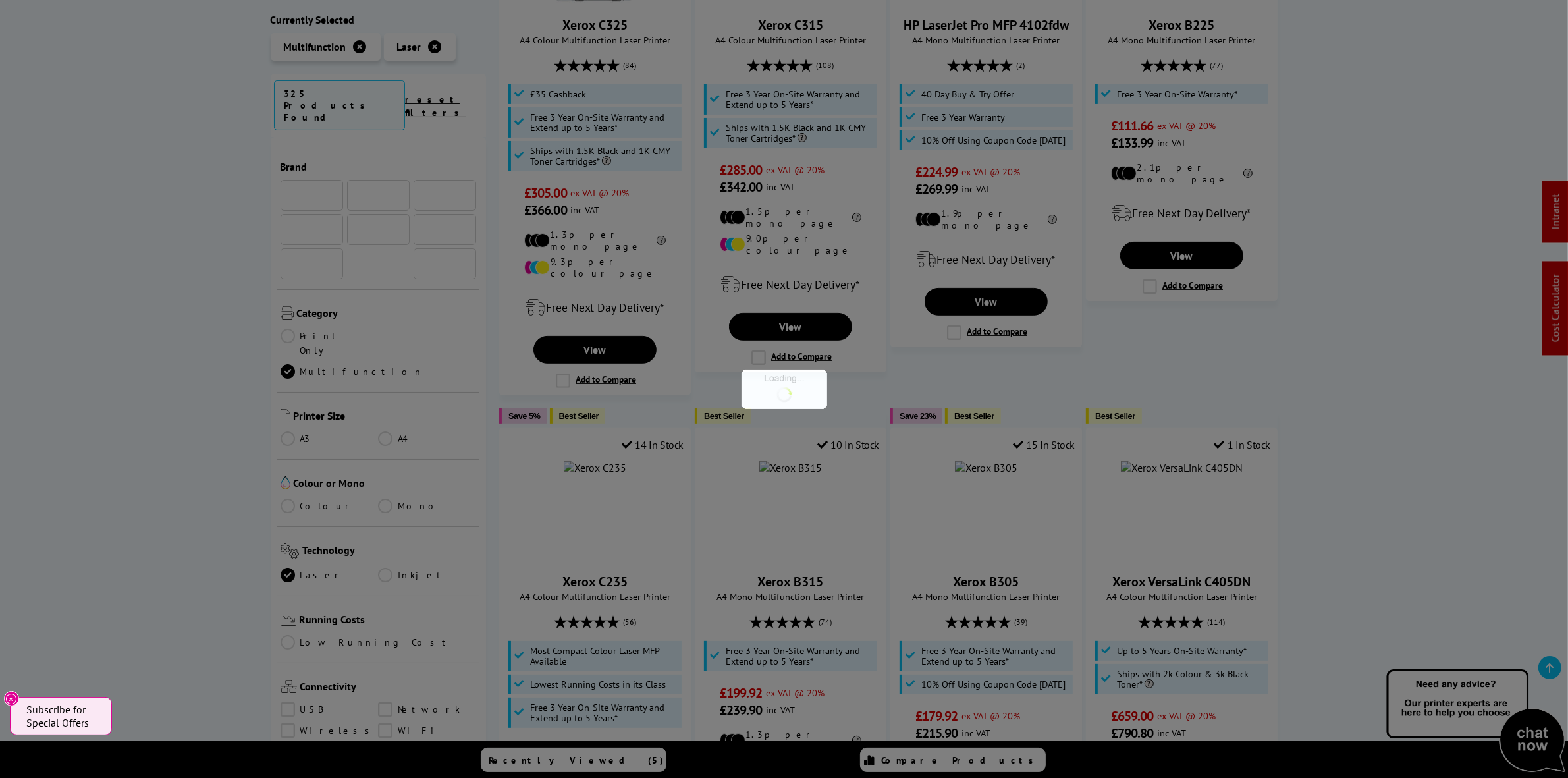
scroll to position [82, 0]
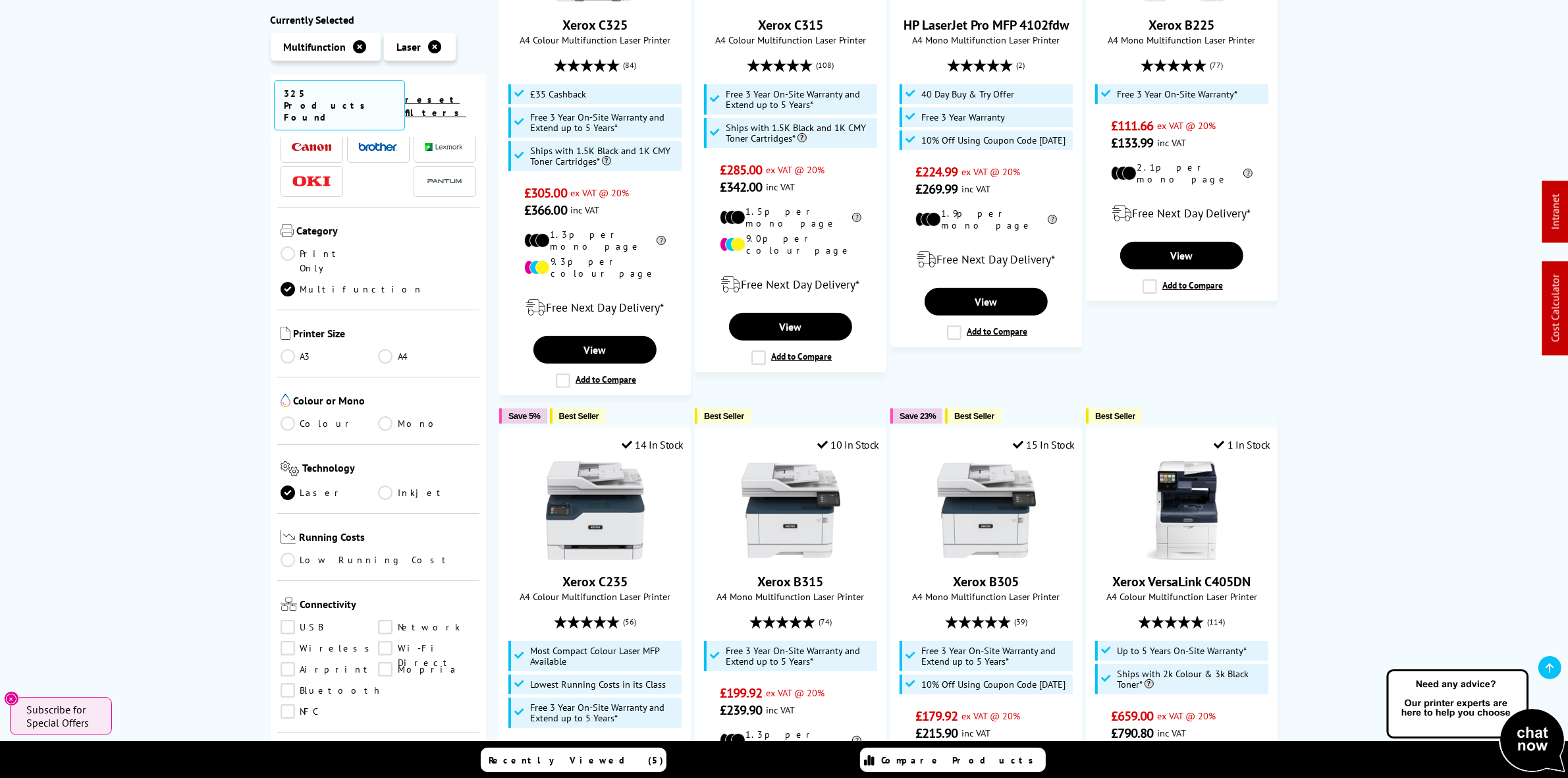
click at [382, 349] on link "A4" at bounding box center [427, 356] width 98 height 14
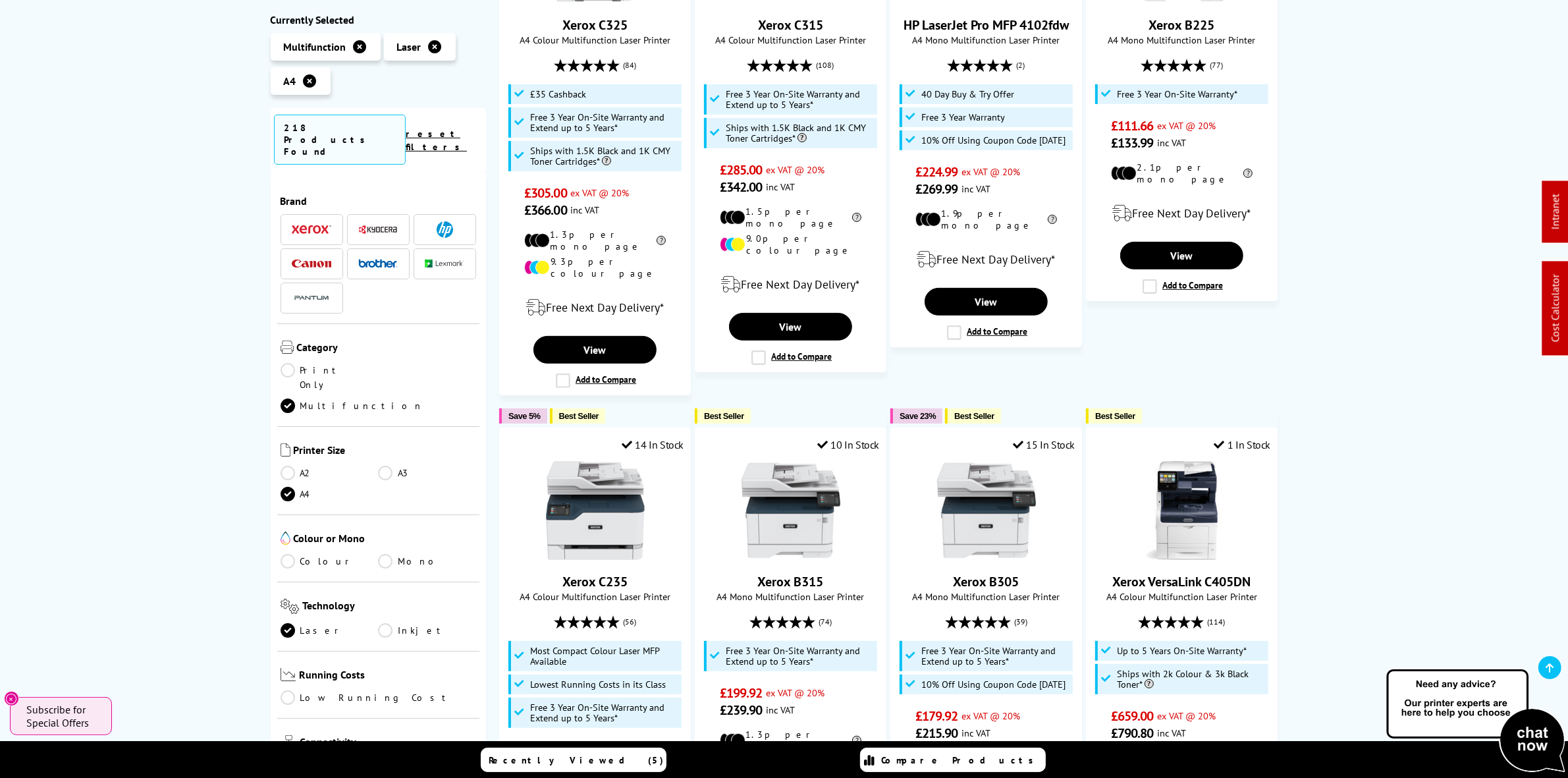
click at [376, 224] on img at bounding box center [378, 229] width 39 height 10
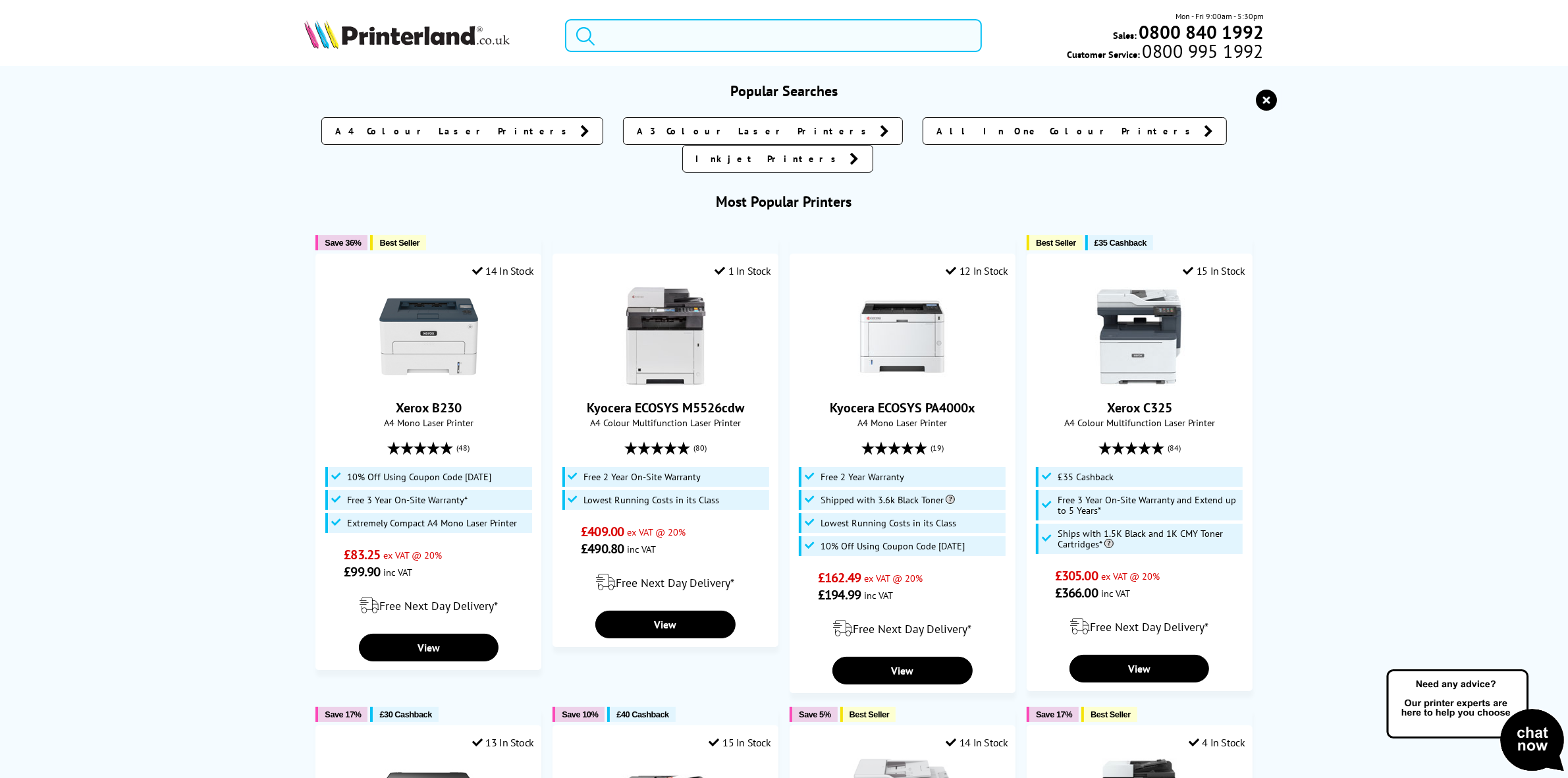
click at [647, 37] on input "search" at bounding box center [773, 36] width 416 height 33
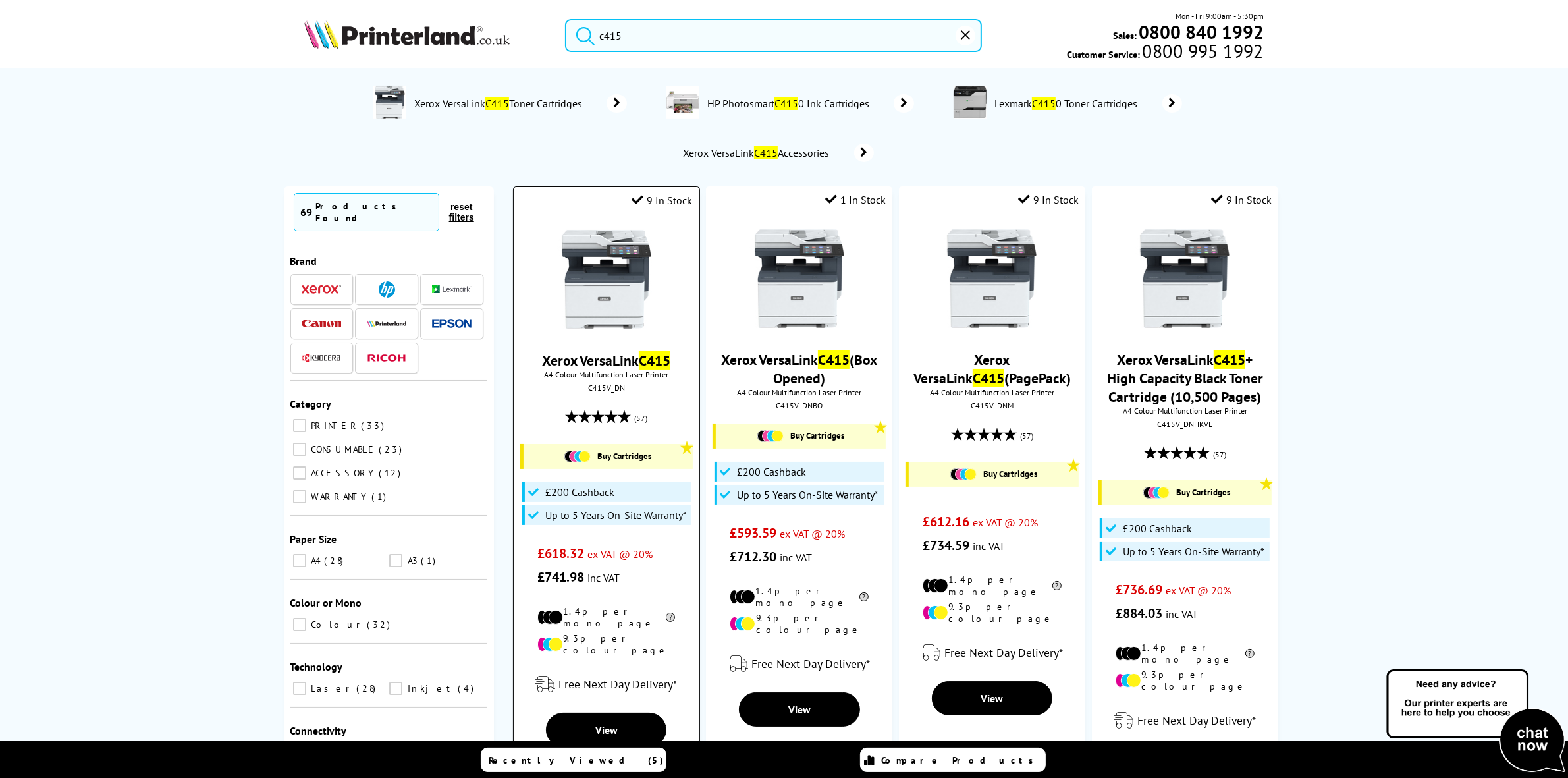
type input "c415"
click at [962, 33] on icon "reset" at bounding box center [965, 35] width 9 height 9
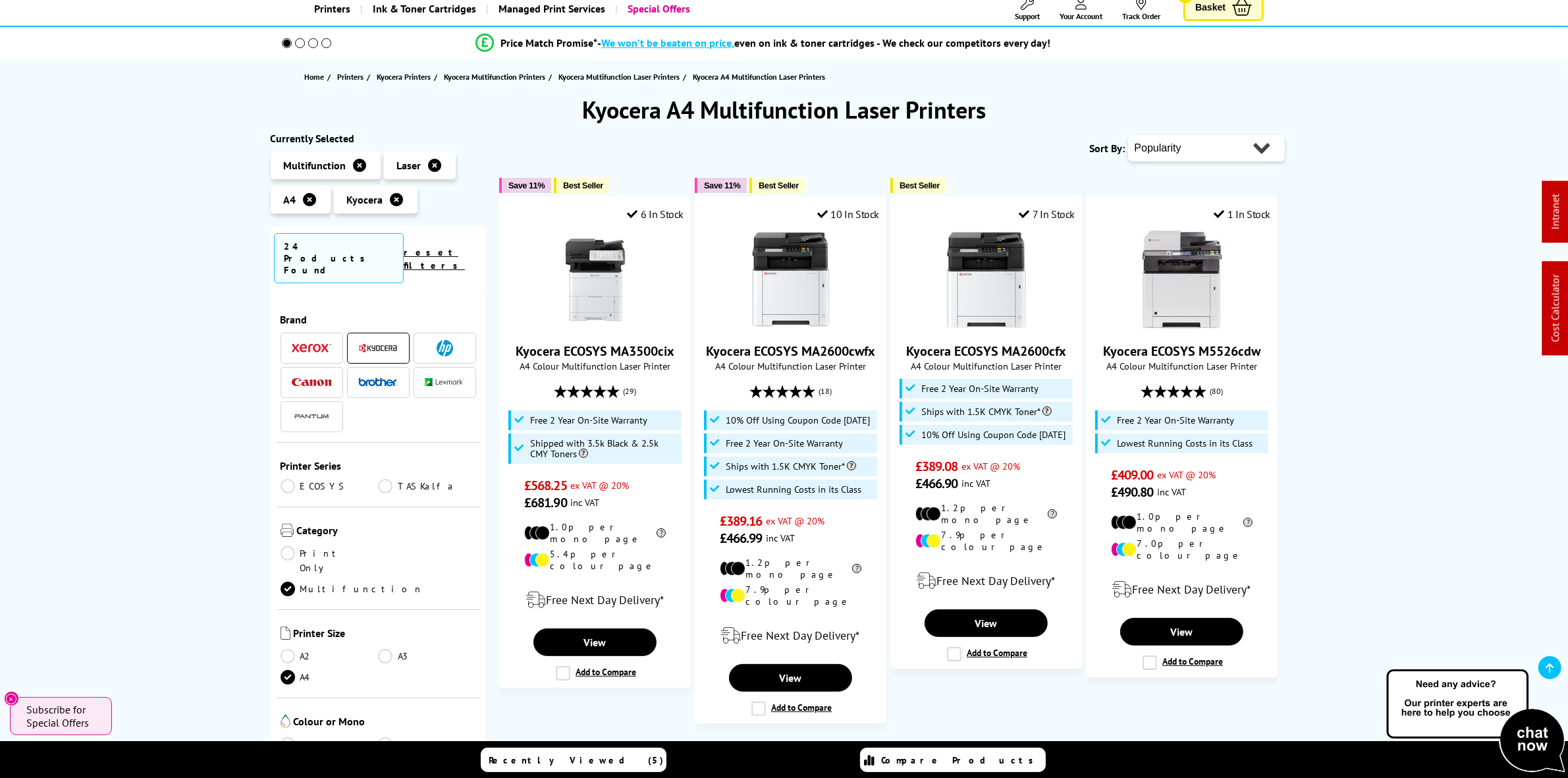
scroll to position [82, 0]
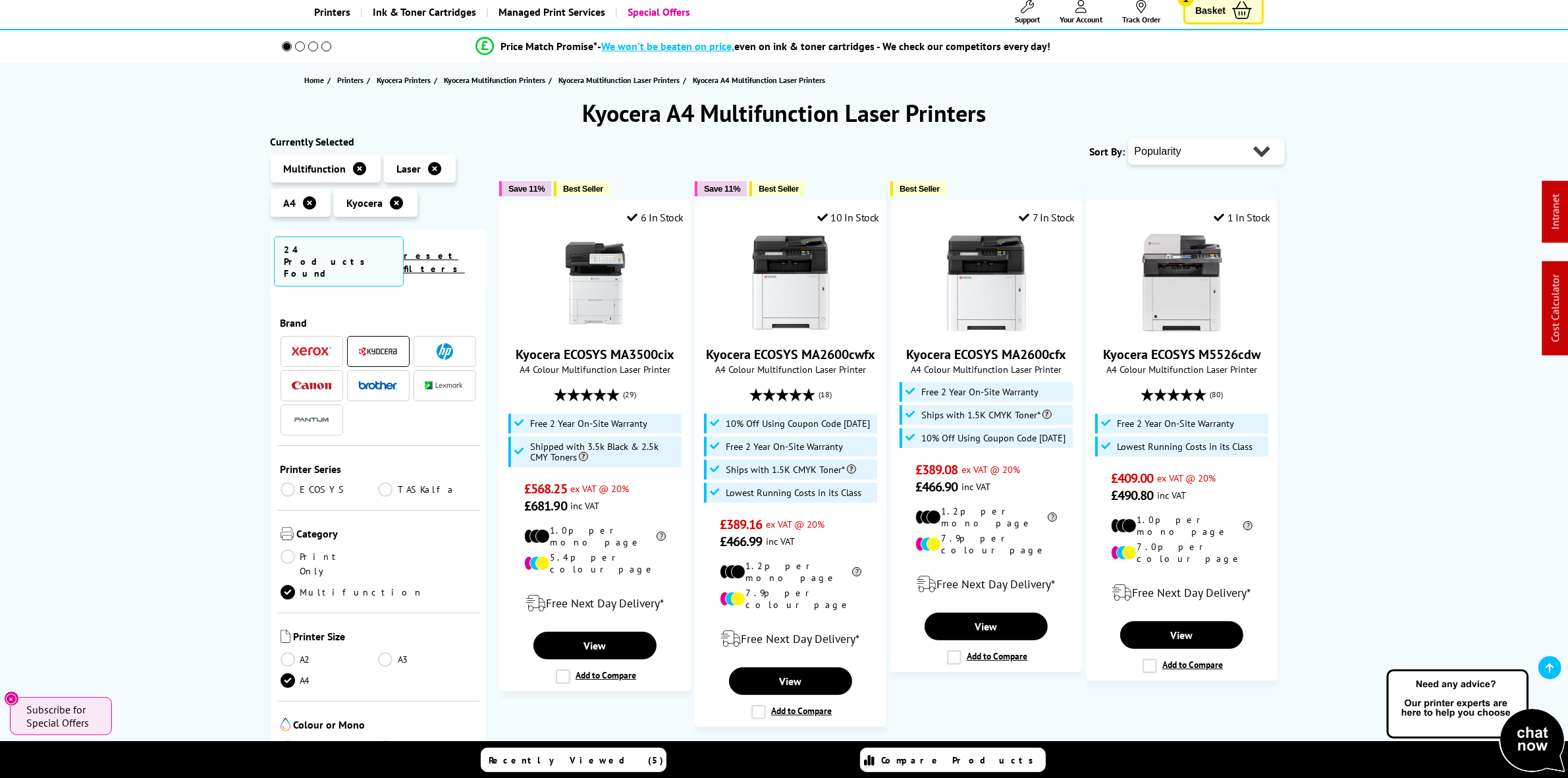
click at [311, 740] on link "Colour" at bounding box center [329, 747] width 98 height 14
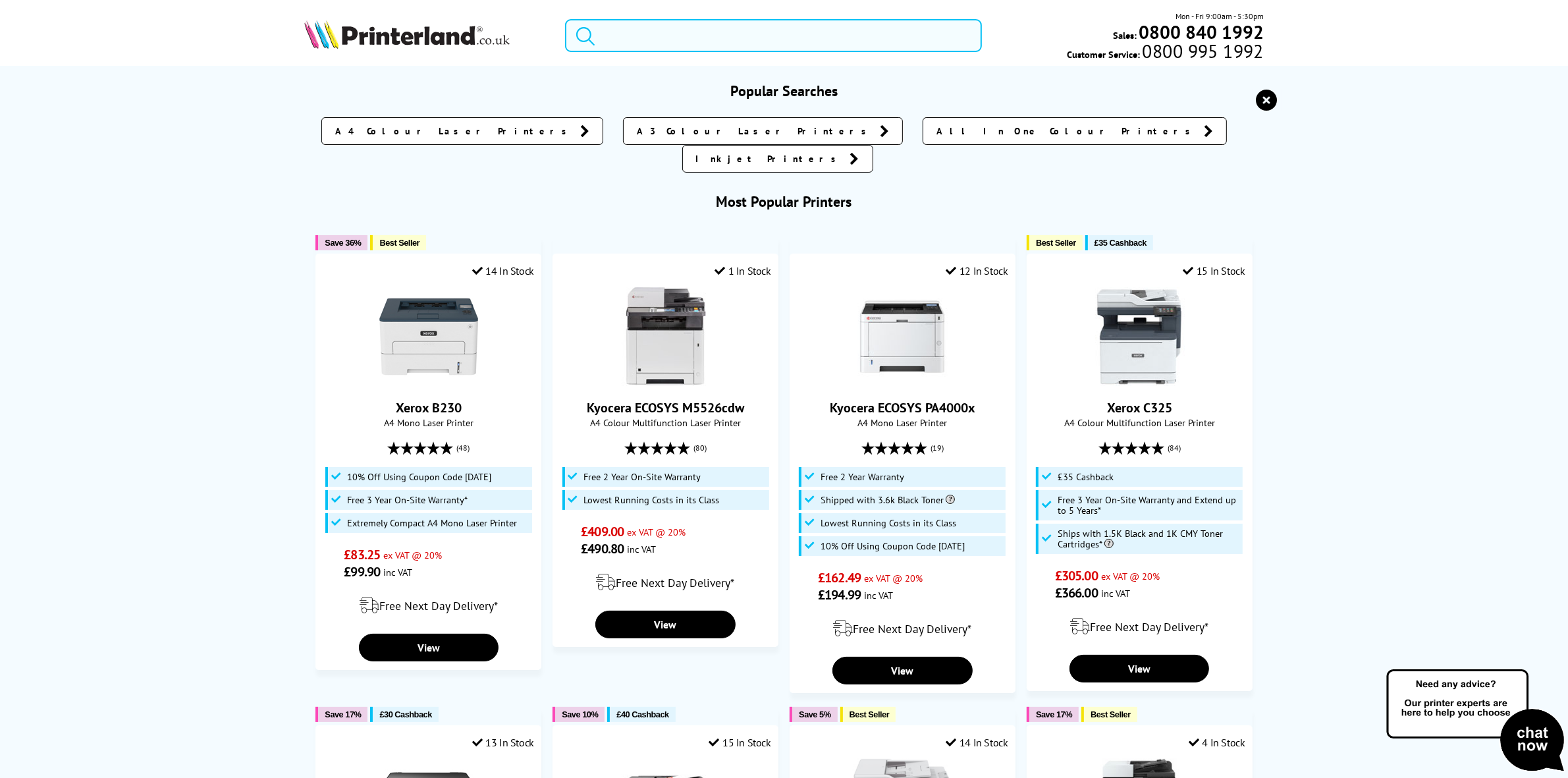
click at [644, 28] on input "search" at bounding box center [773, 36] width 416 height 33
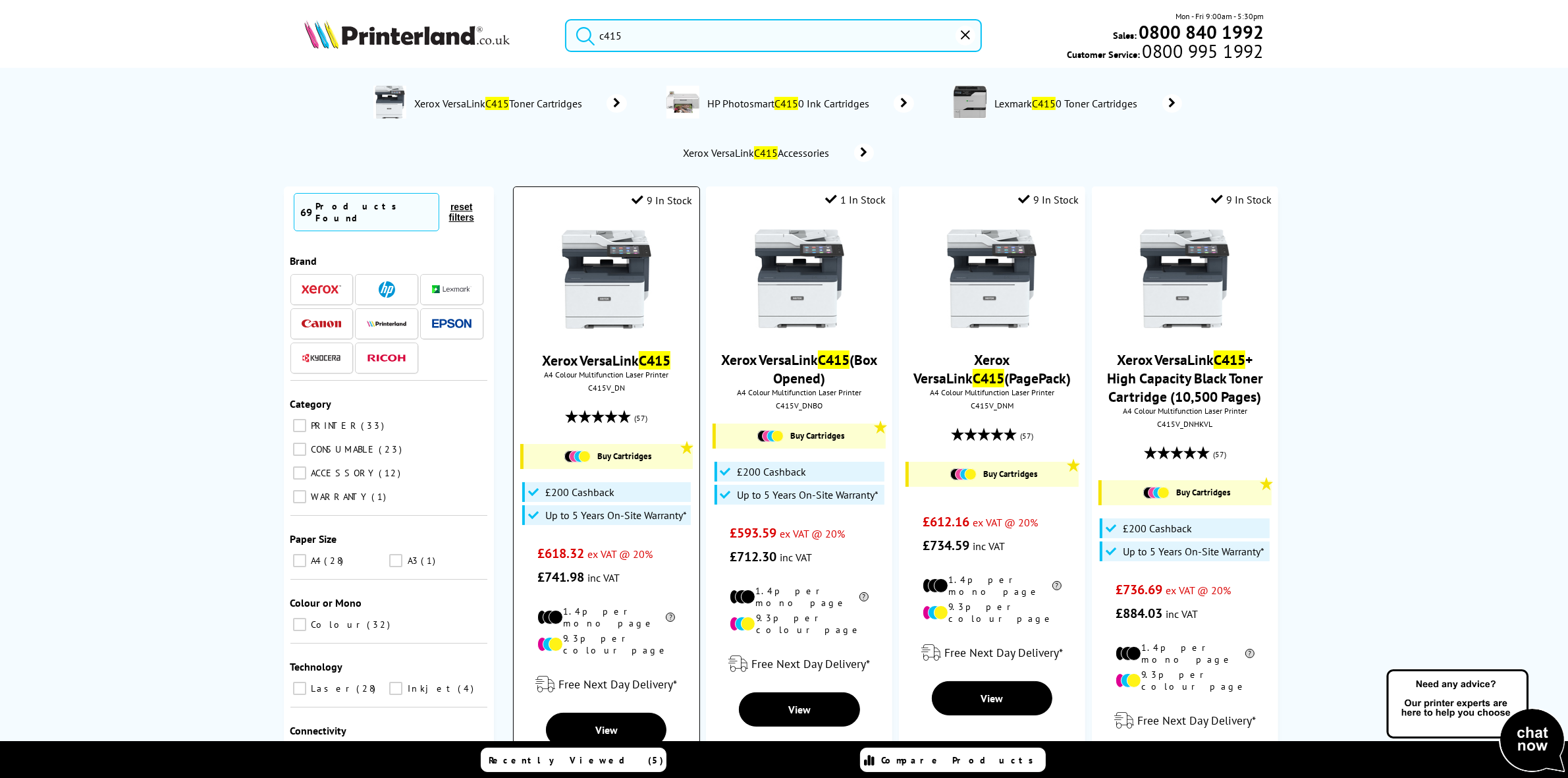
type input "c415"
